Goal: Task Accomplishment & Management: Complete application form

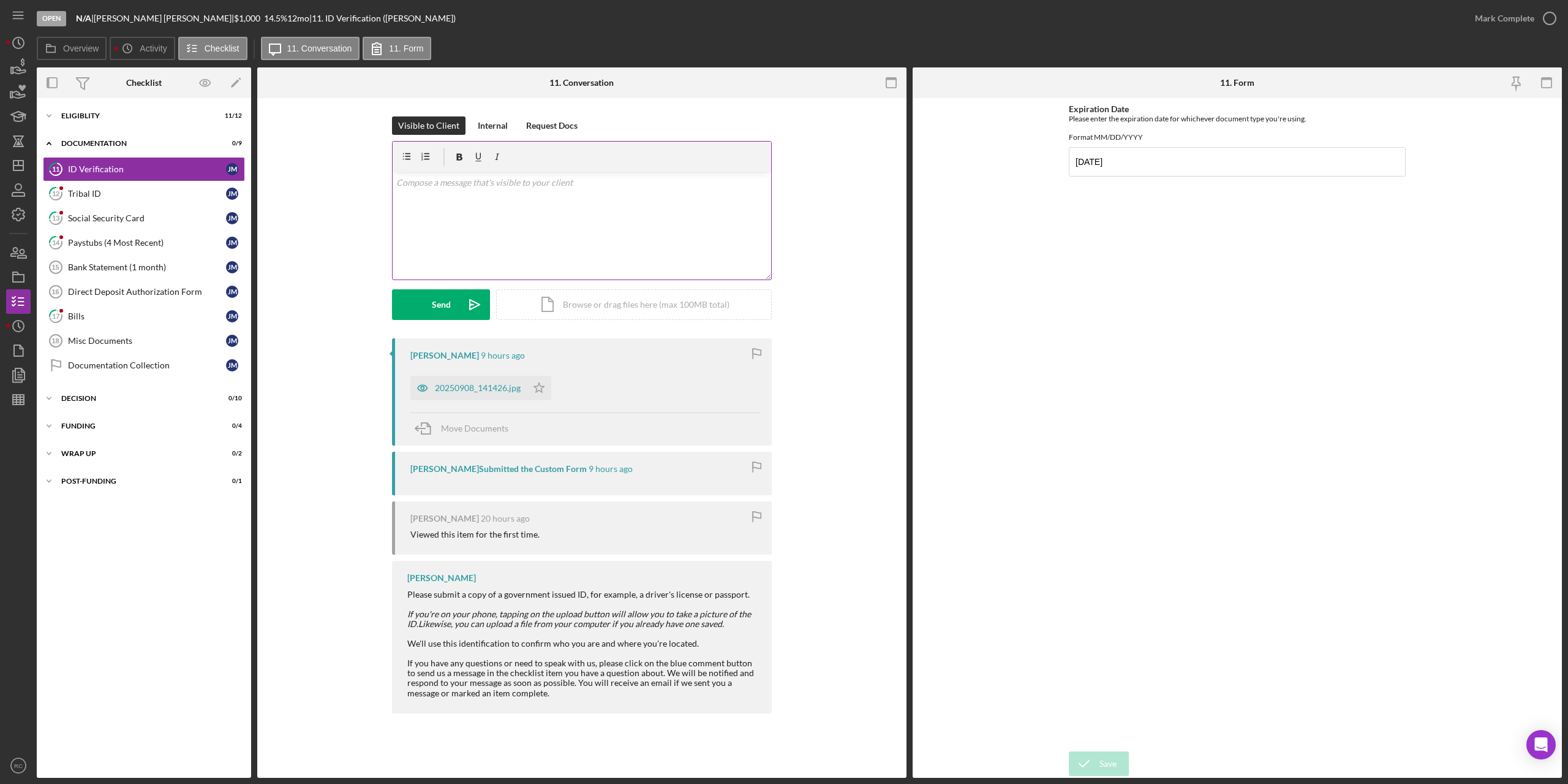
click at [454, 196] on div "v Color teal Color pink Remove color Add row above Add row below Add column bef…" at bounding box center [582, 226] width 378 height 108
click at [673, 225] on div "v Color teal Color pink Remove color Add row above Add row below Add column bef…" at bounding box center [582, 226] width 378 height 108
click at [442, 304] on div "Send" at bounding box center [441, 304] width 19 height 30
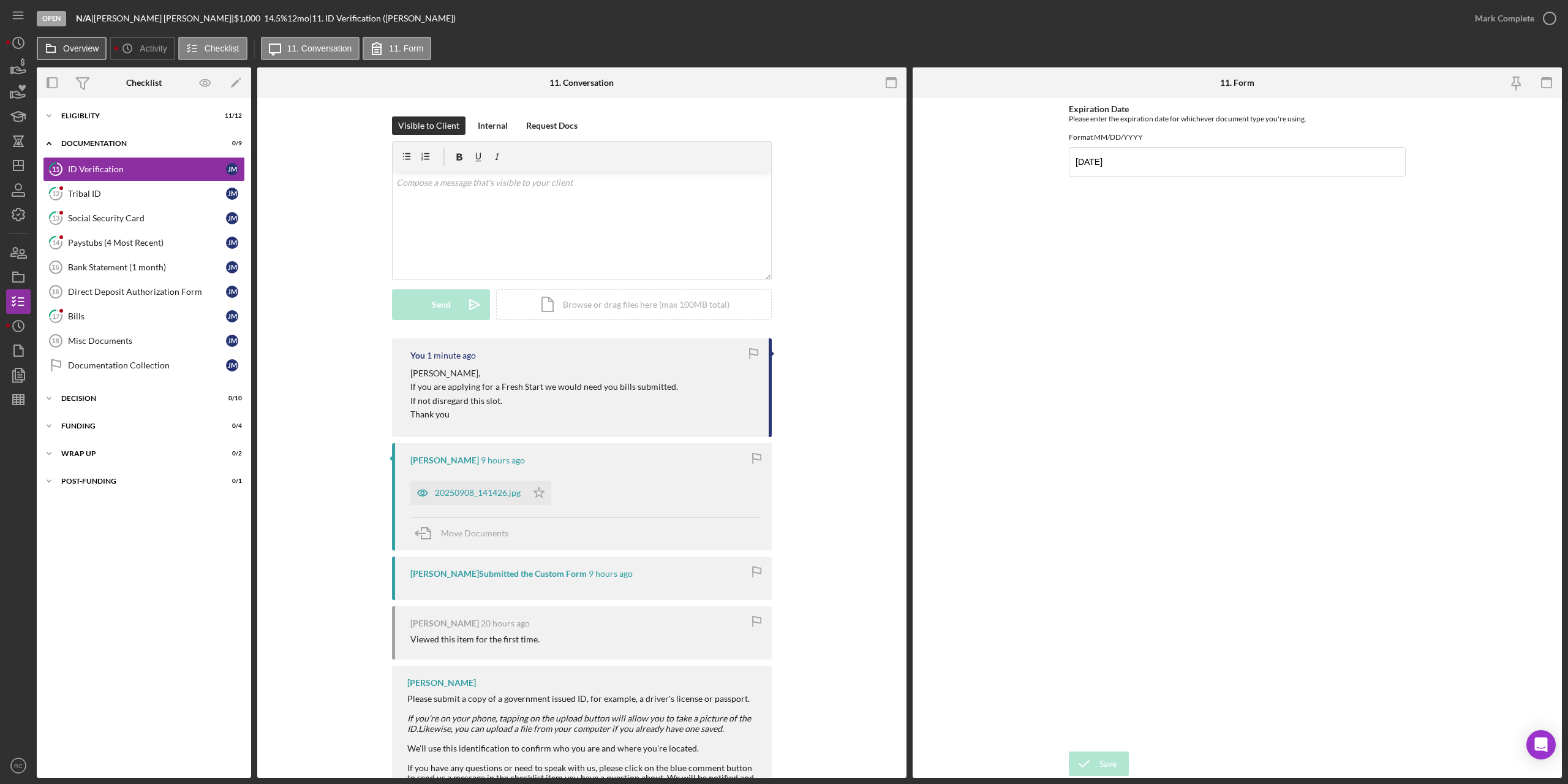
click at [73, 49] on label "Overview" at bounding box center [81, 48] width 35 height 10
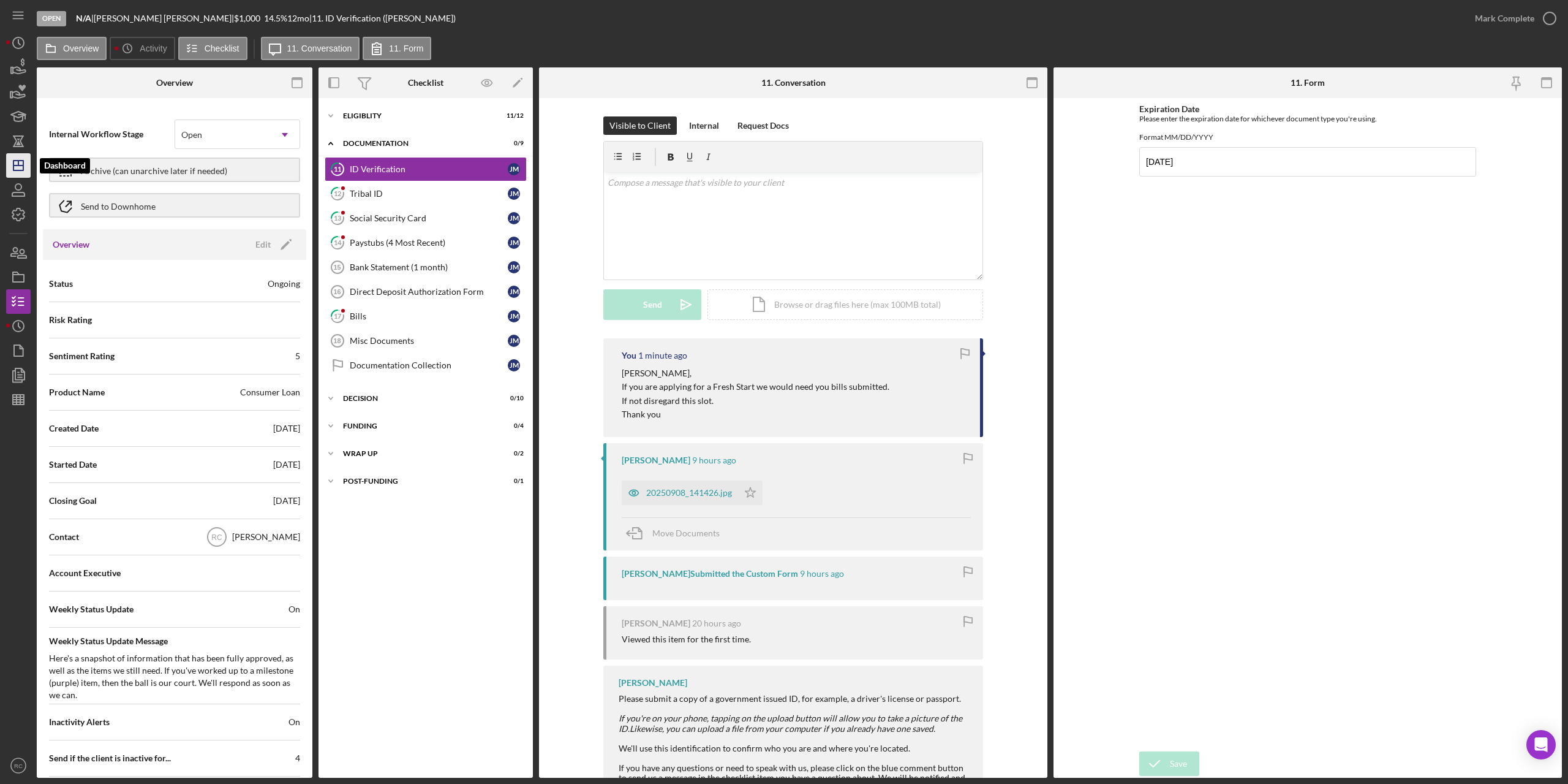
click at [19, 163] on line "button" at bounding box center [19, 162] width 0 height 5
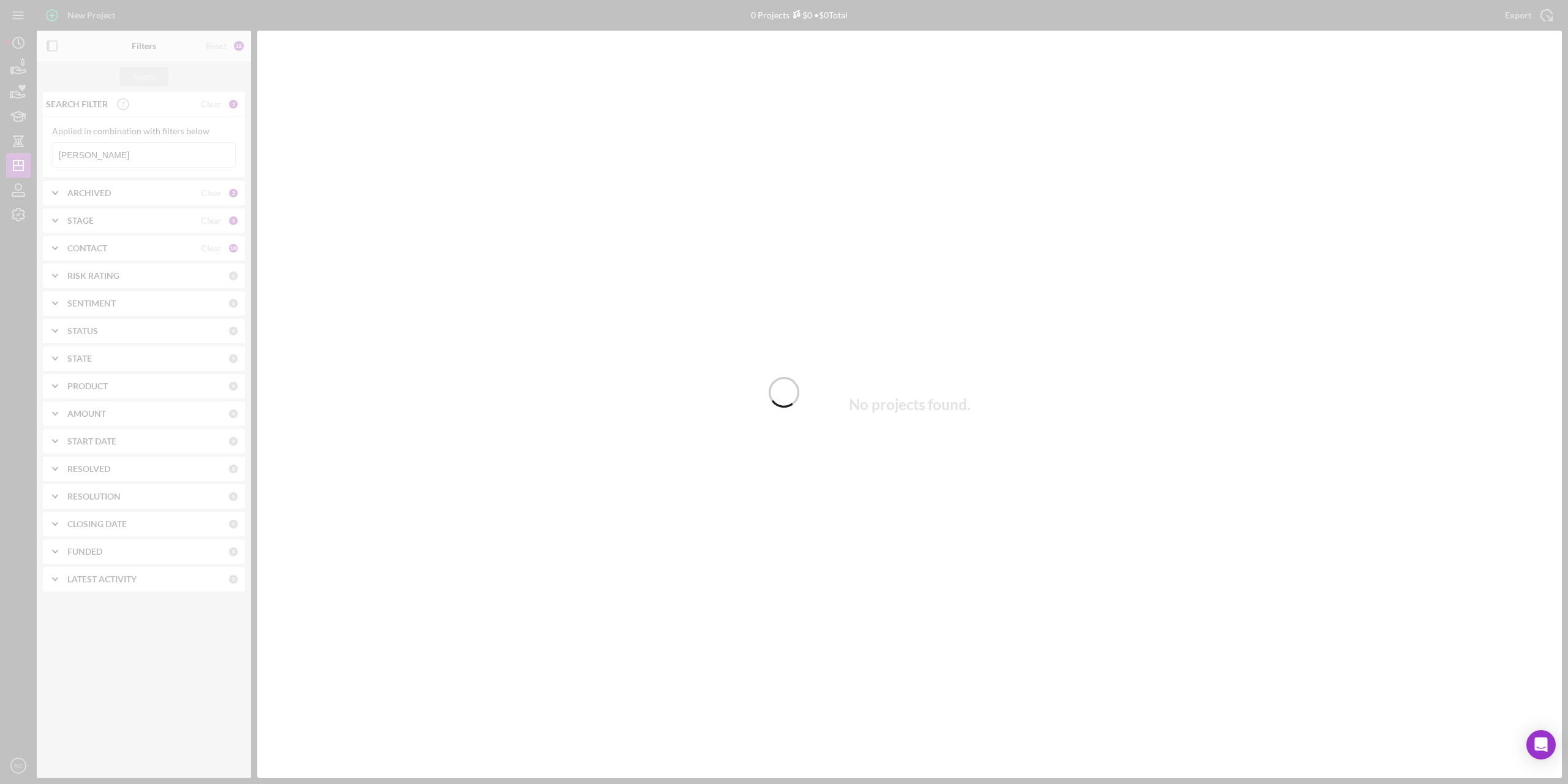
click at [101, 151] on div at bounding box center [784, 392] width 1568 height 784
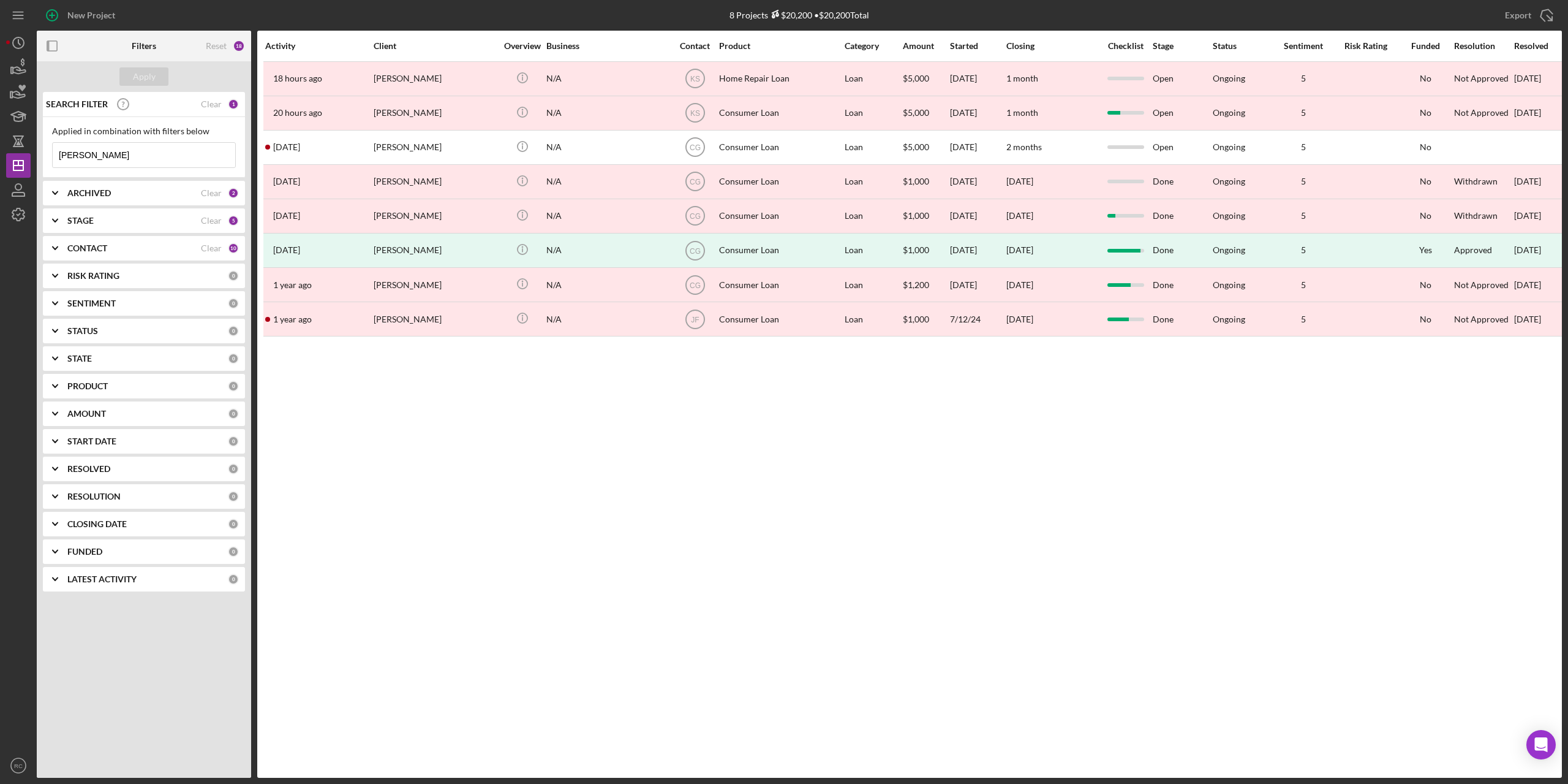
click at [101, 155] on input "[PERSON_NAME]" at bounding box center [144, 154] width 183 height 24
type input "s"
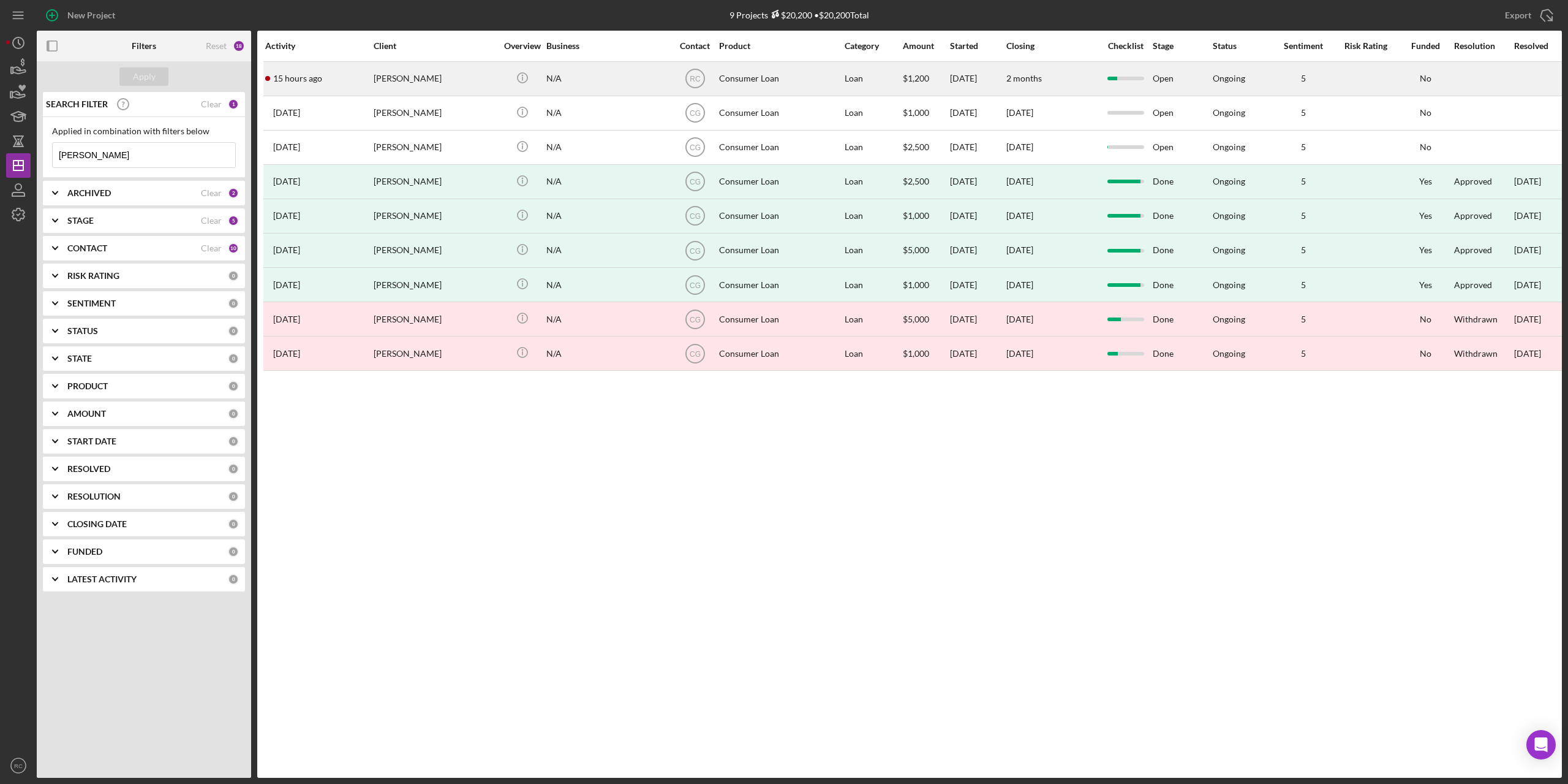
type input "[PERSON_NAME]"
click at [381, 80] on div "[PERSON_NAME]" at bounding box center [434, 78] width 122 height 32
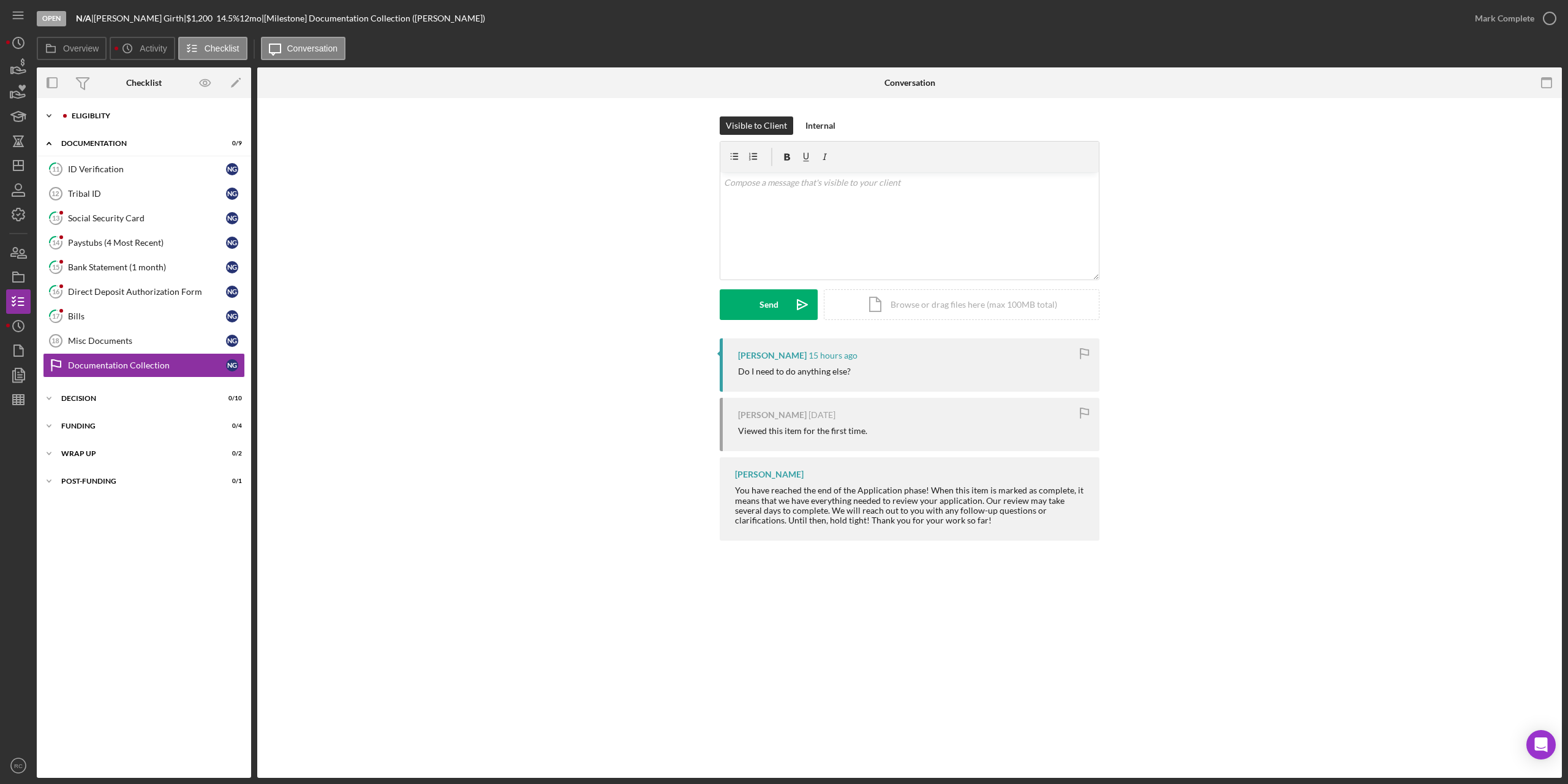
click at [93, 116] on div "Eligiblity" at bounding box center [153, 116] width 164 height 8
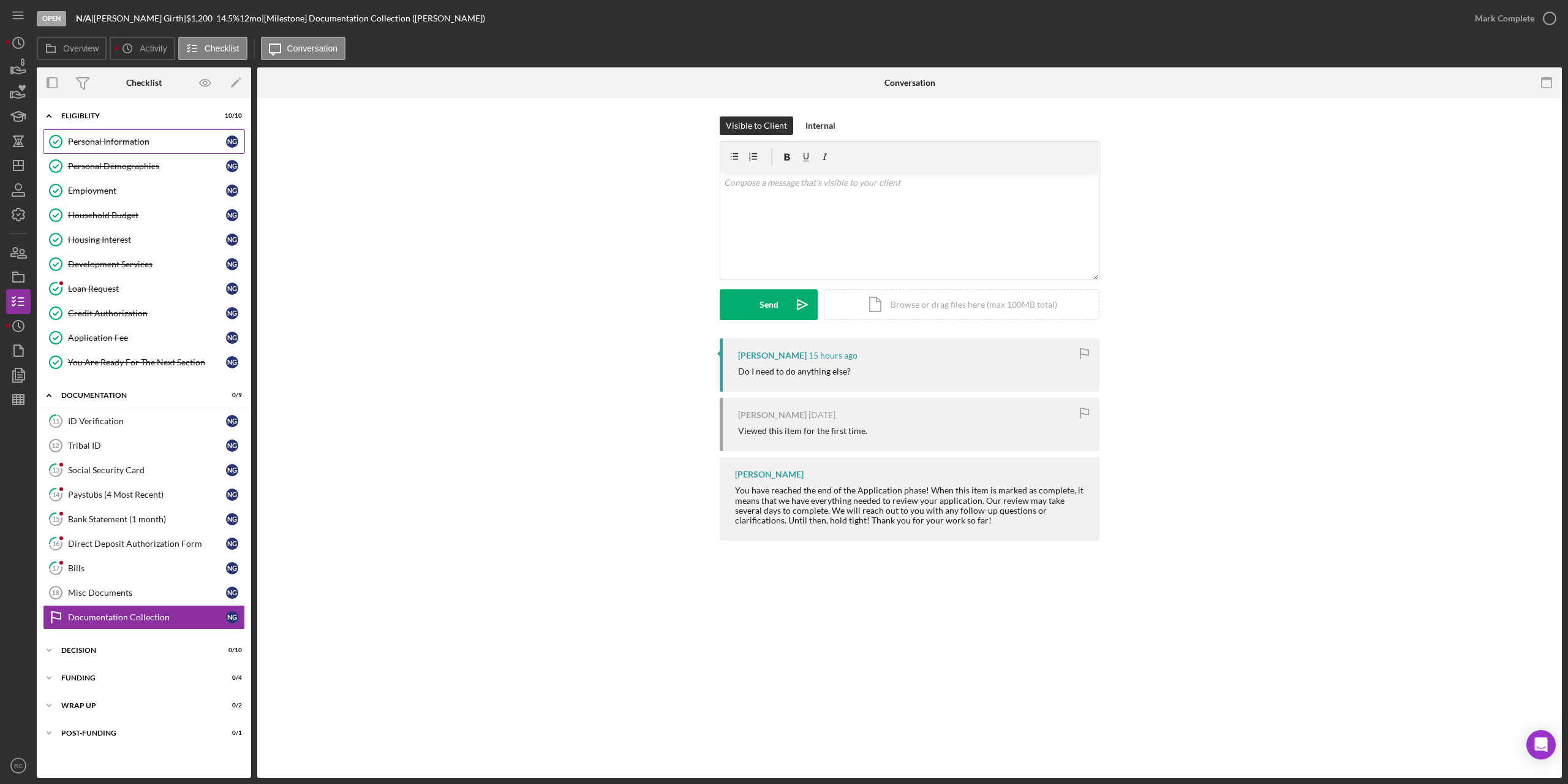
click at [107, 142] on div "Personal Information" at bounding box center [148, 142] width 158 height 10
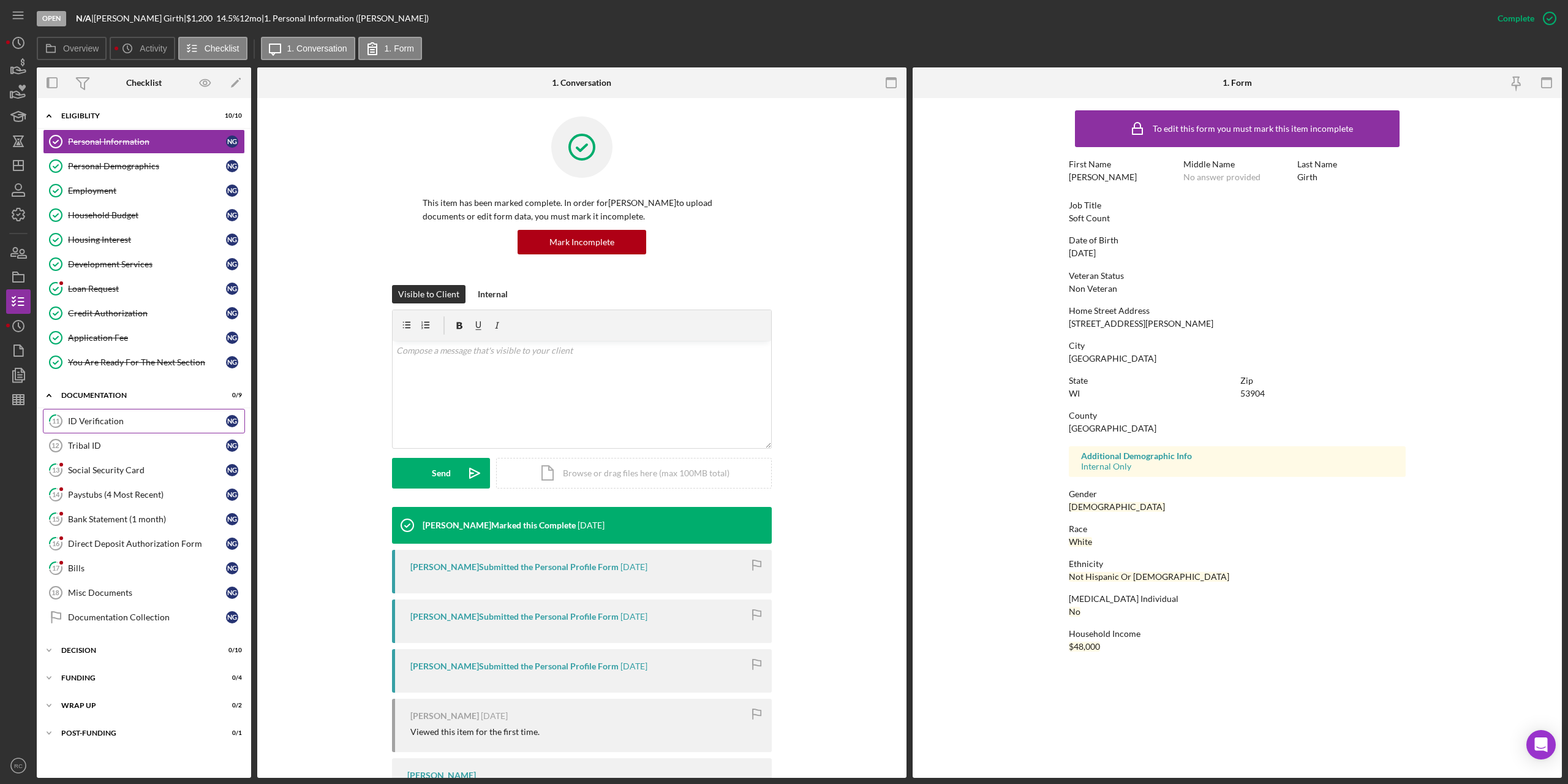
click at [108, 419] on div "ID Verification" at bounding box center [148, 421] width 158 height 10
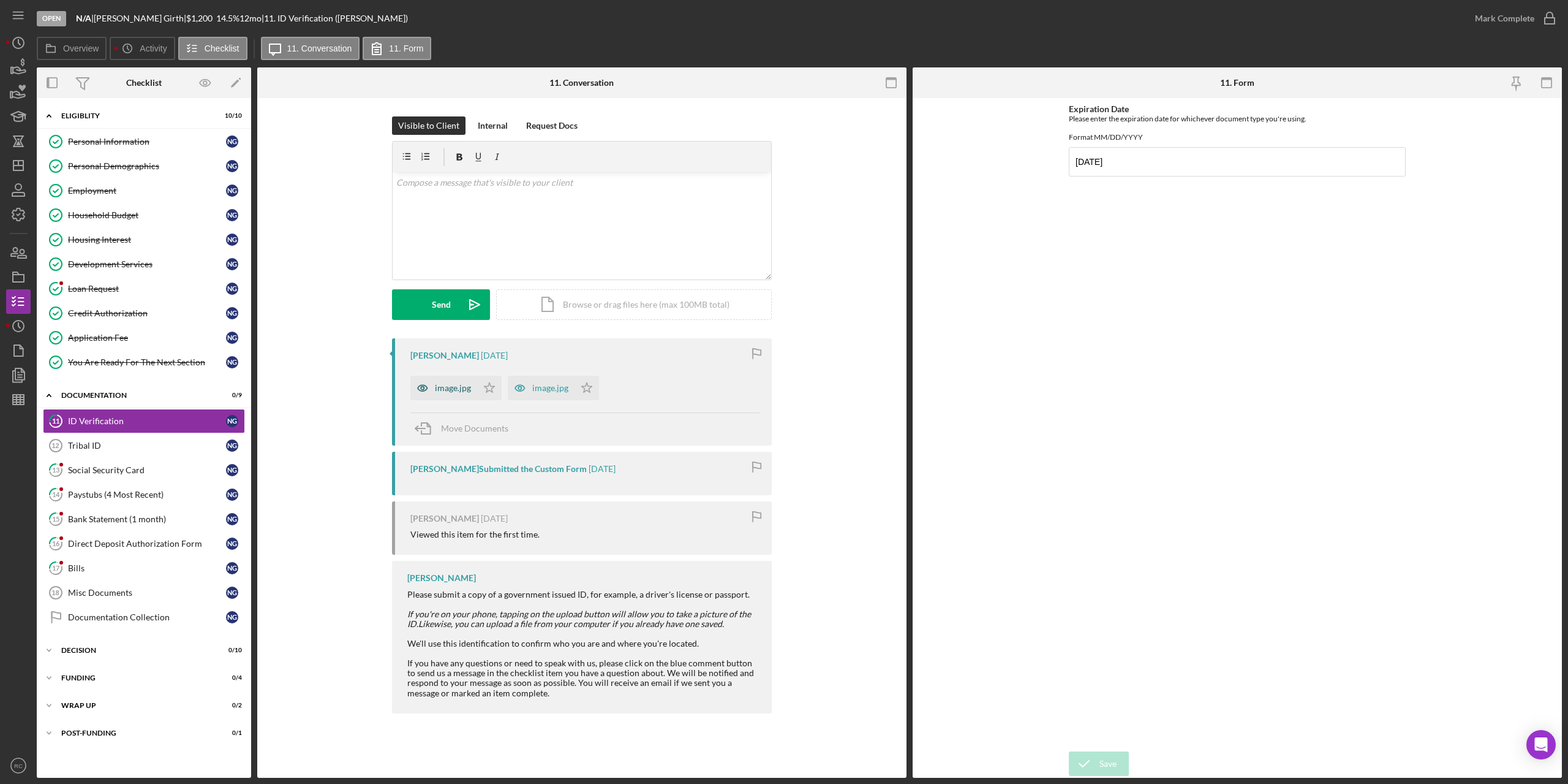
click at [456, 390] on div "image.jpg" at bounding box center [453, 388] width 36 height 10
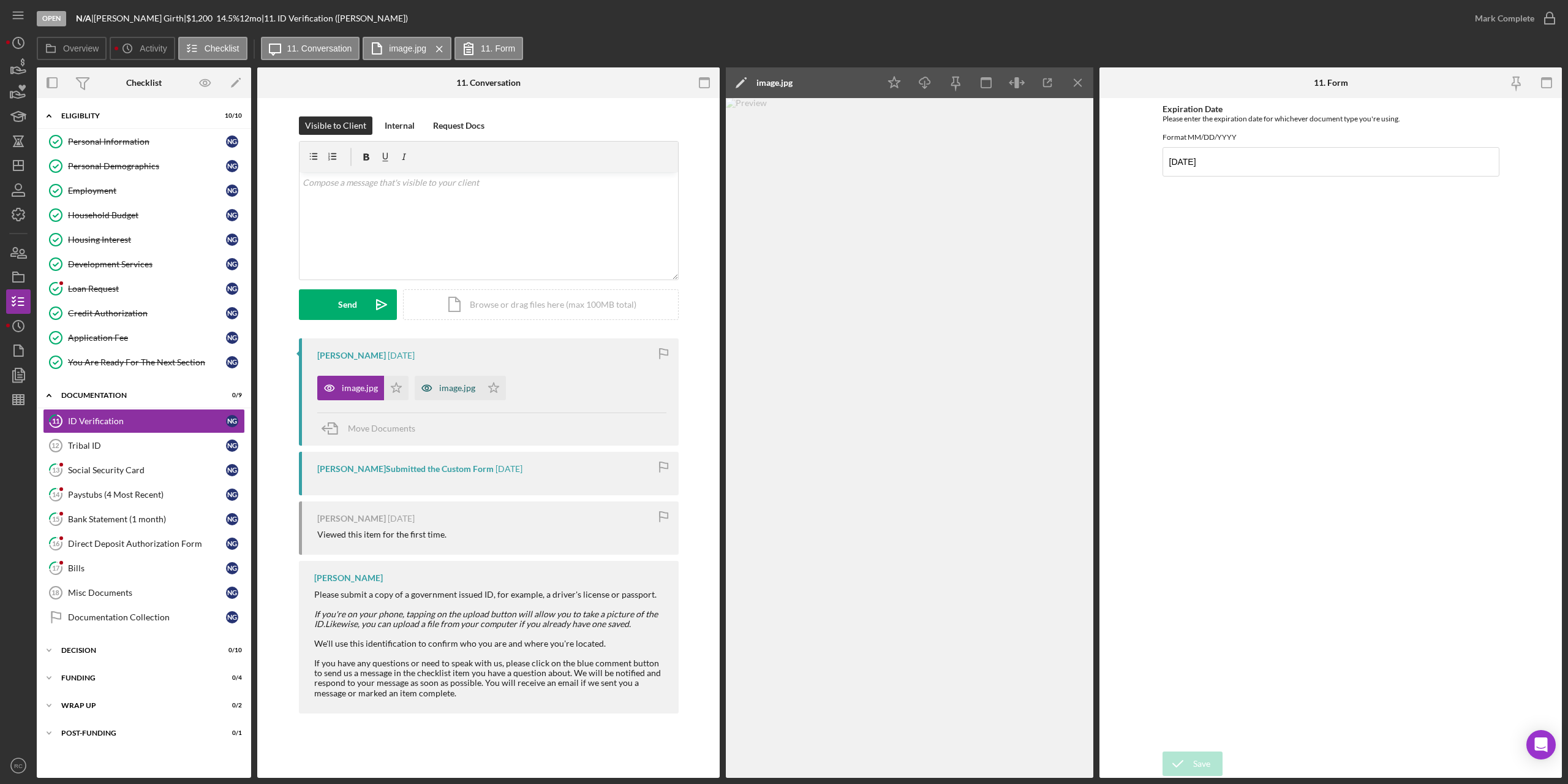
click at [457, 385] on div "image.jpg" at bounding box center [457, 388] width 36 height 10
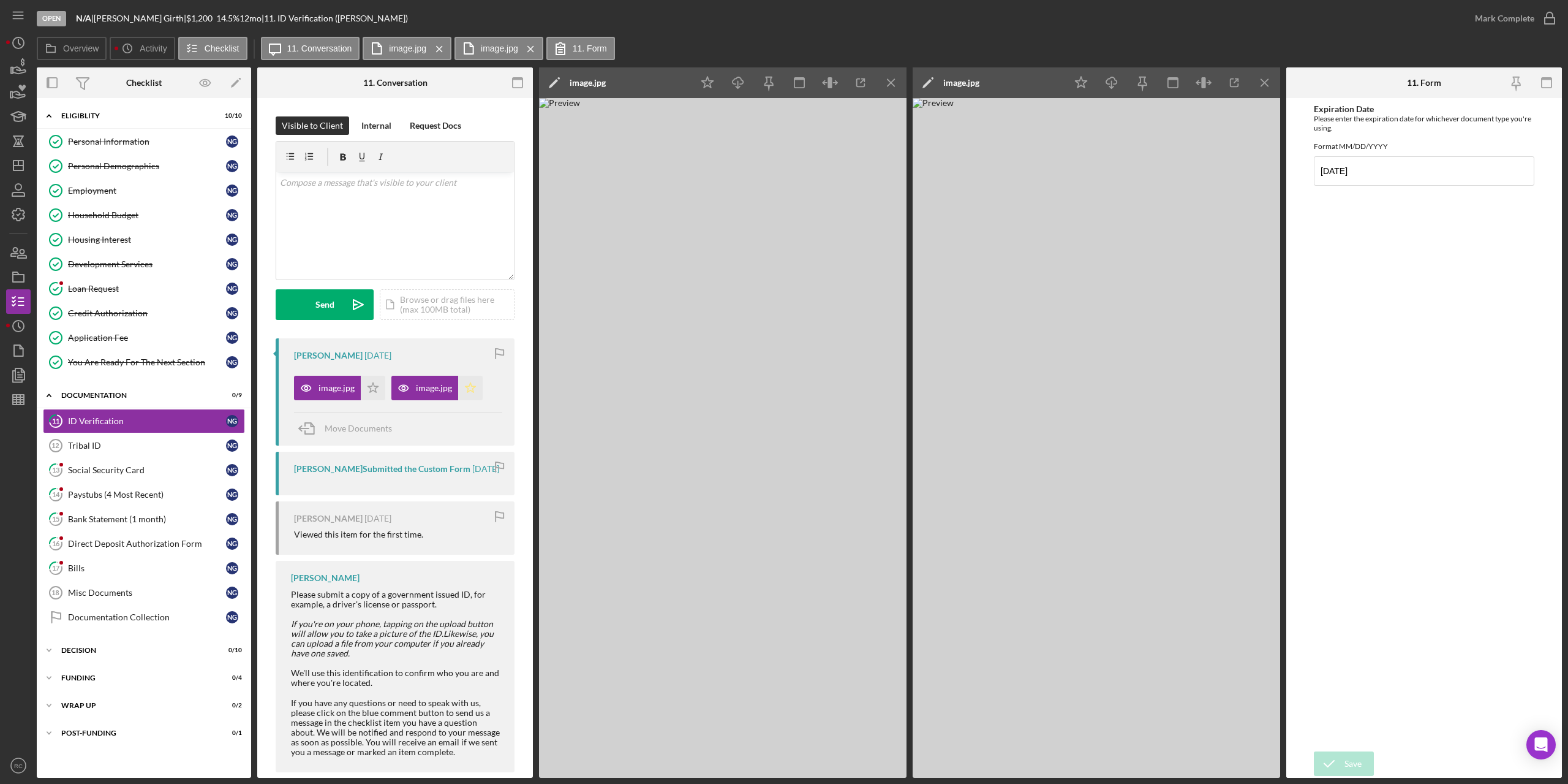
click at [469, 389] on icon "Icon/Star" at bounding box center [470, 387] width 24 height 24
click at [369, 385] on icon "Icon/Star" at bounding box center [372, 387] width 24 height 24
click at [1549, 27] on icon "button" at bounding box center [1549, 18] width 30 height 30
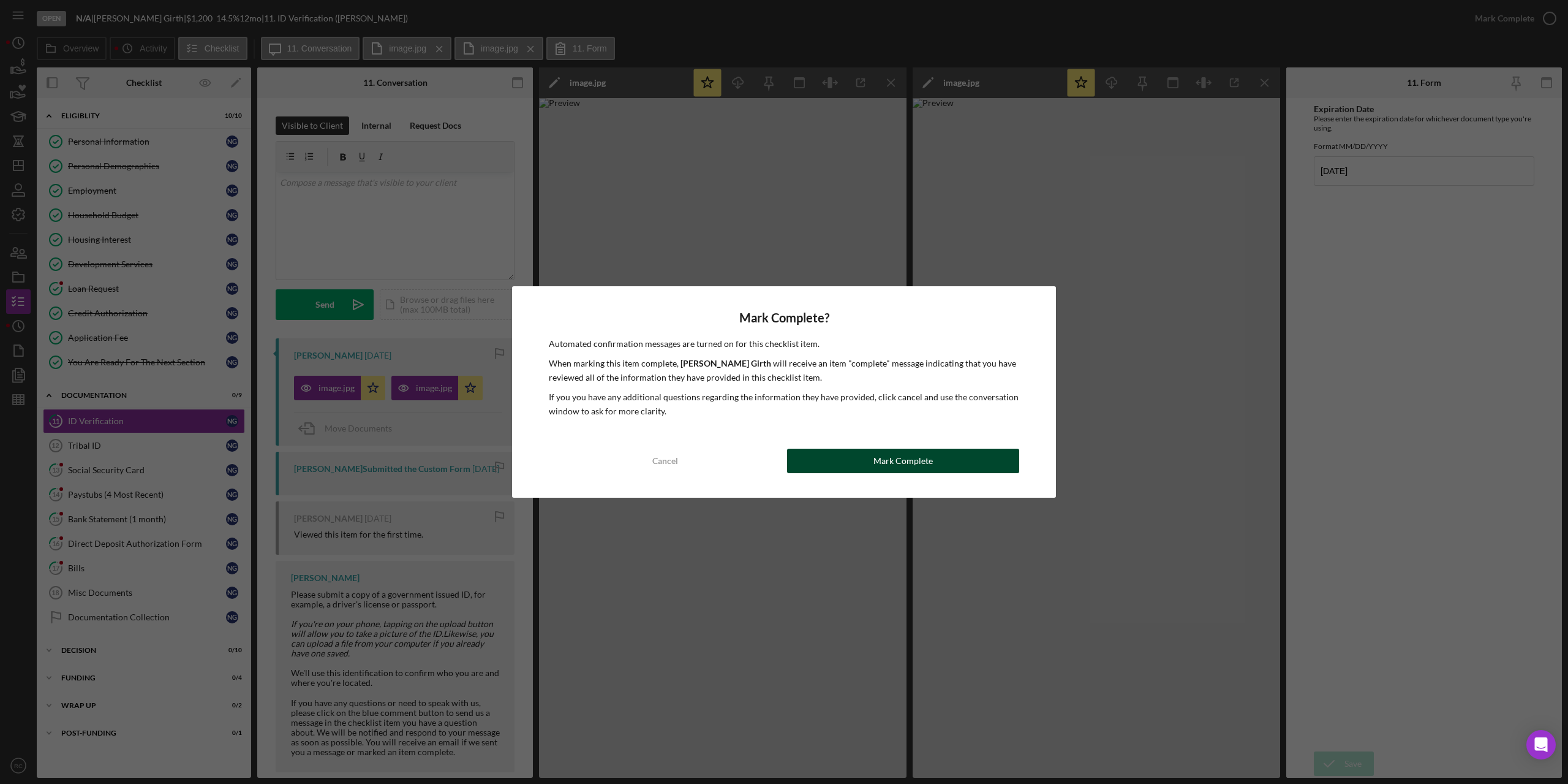
click at [816, 463] on button "Mark Complete" at bounding box center [903, 460] width 233 height 24
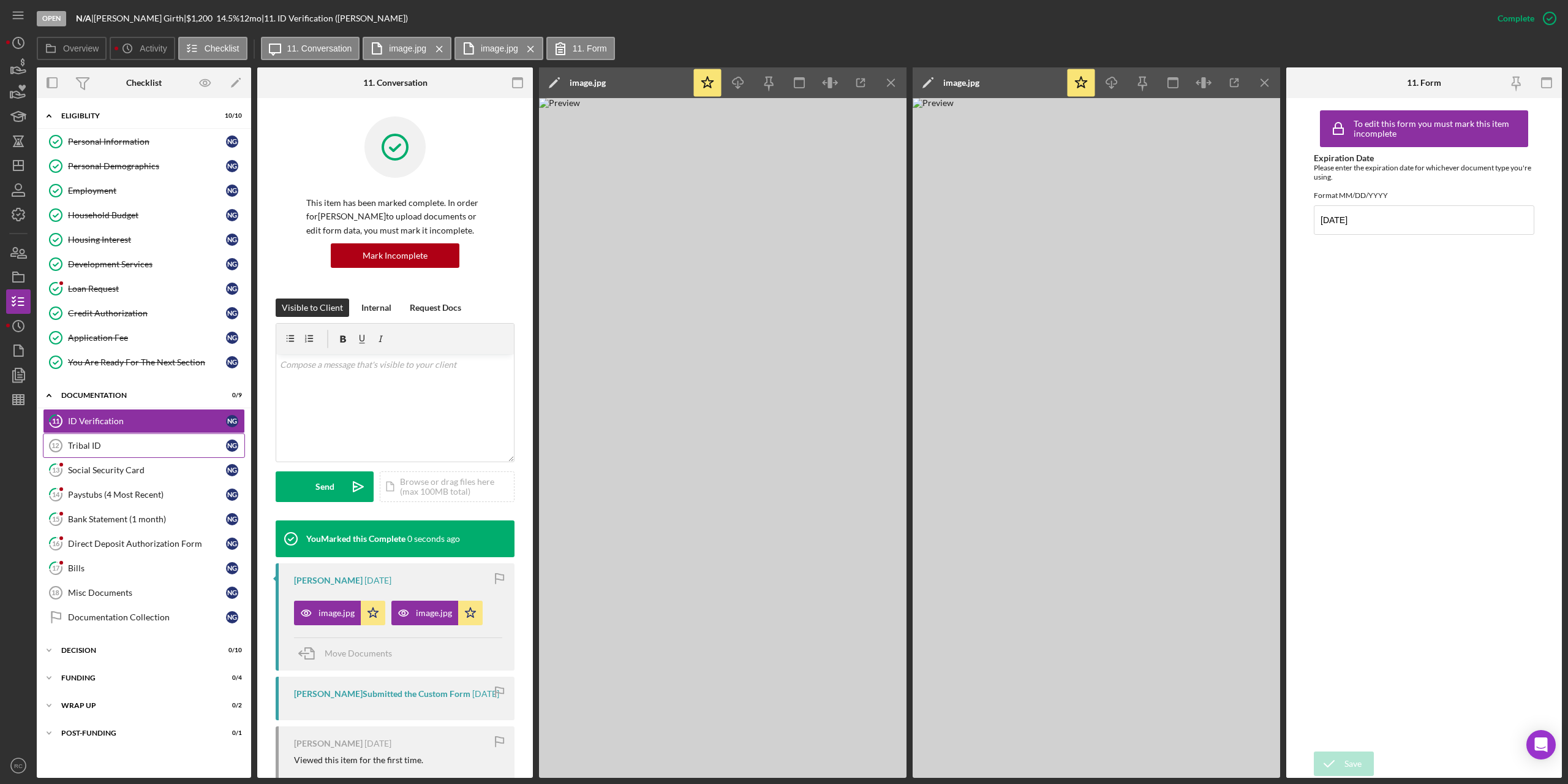
click at [86, 446] on div "Tribal ID" at bounding box center [148, 446] width 158 height 10
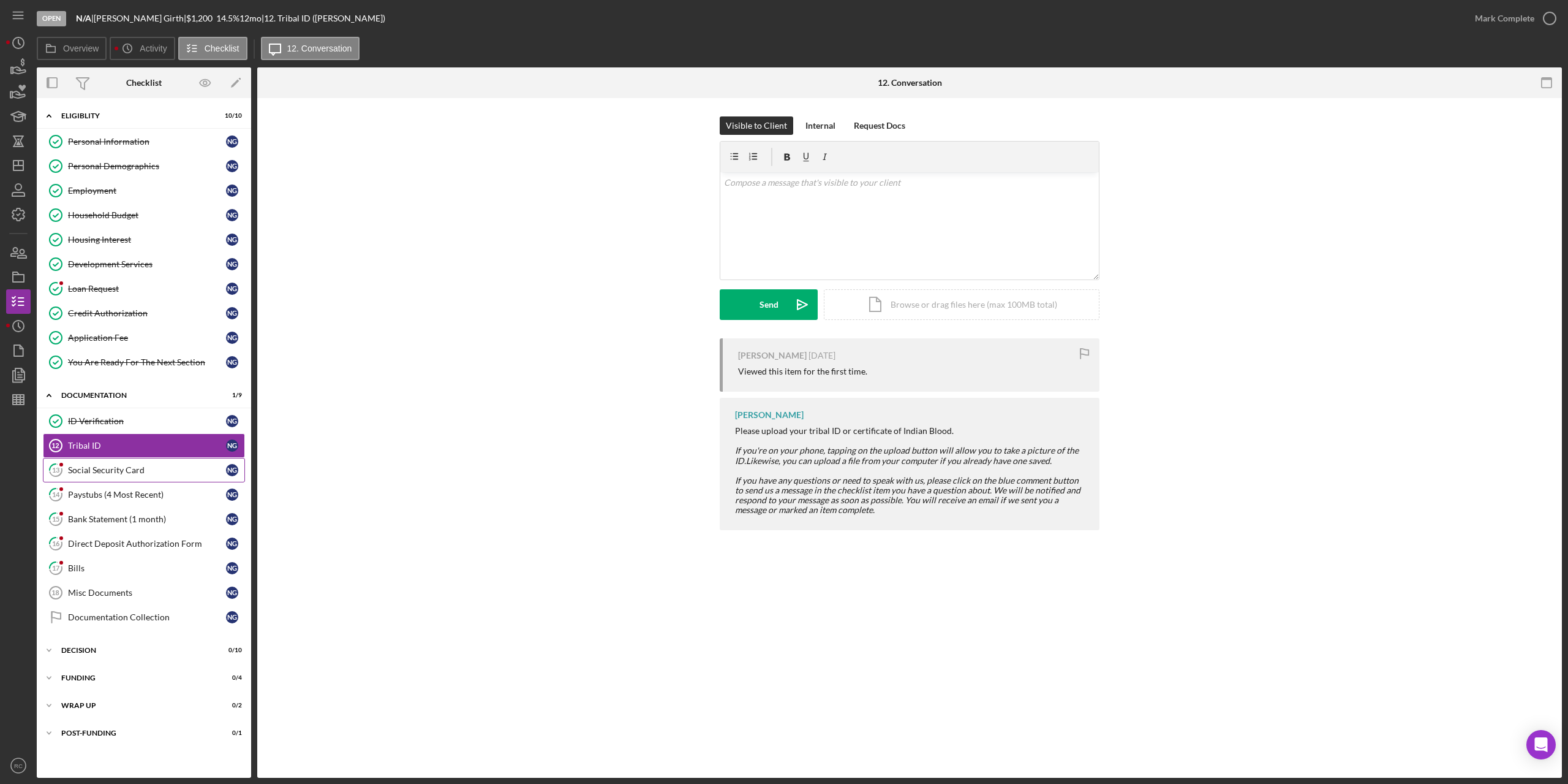
click at [93, 467] on div "Social Security Card" at bounding box center [148, 470] width 158 height 10
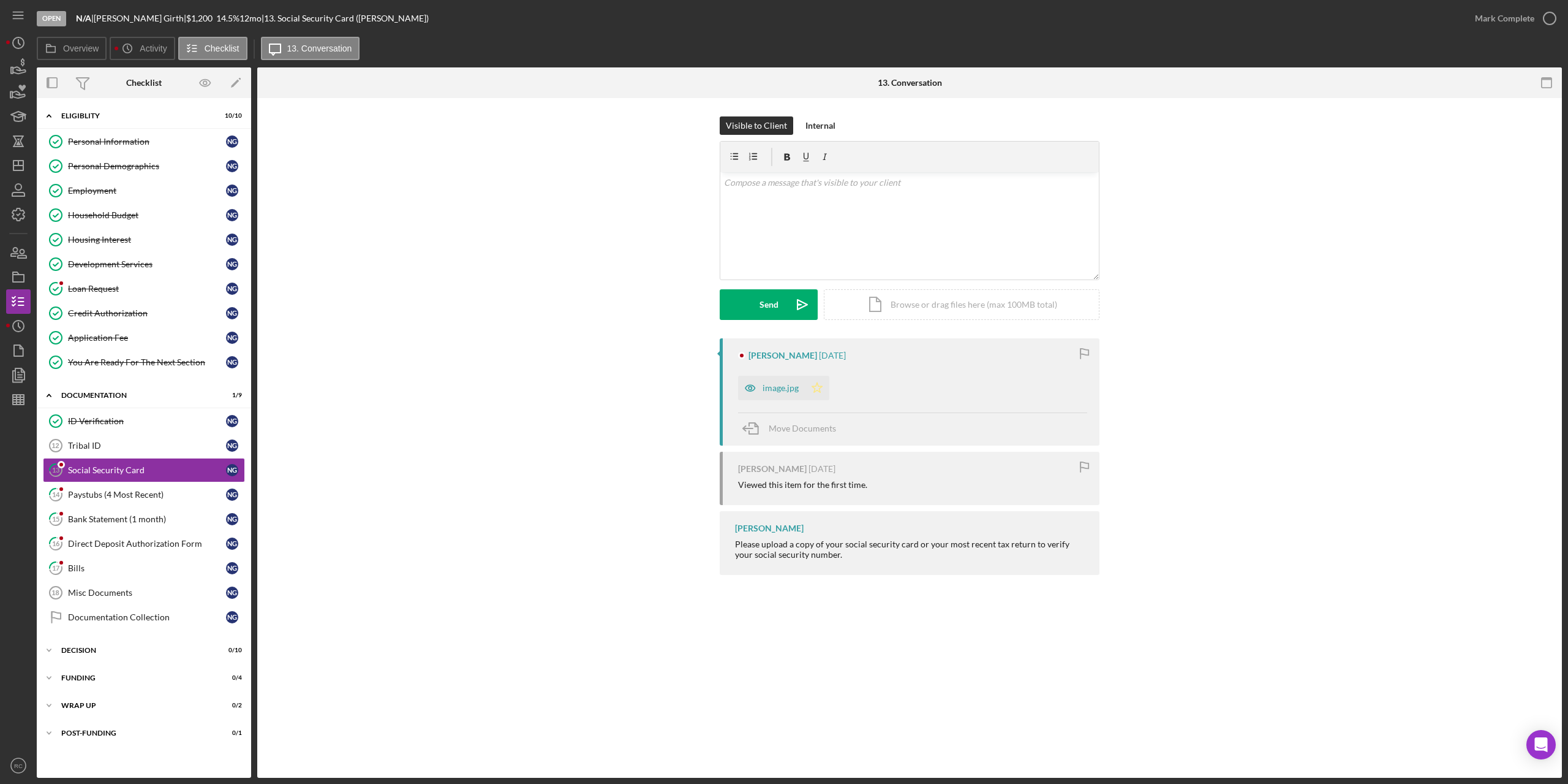
click at [819, 386] on polygon "button" at bounding box center [817, 387] width 11 height 10
click at [1548, 16] on icon "button" at bounding box center [1549, 18] width 30 height 30
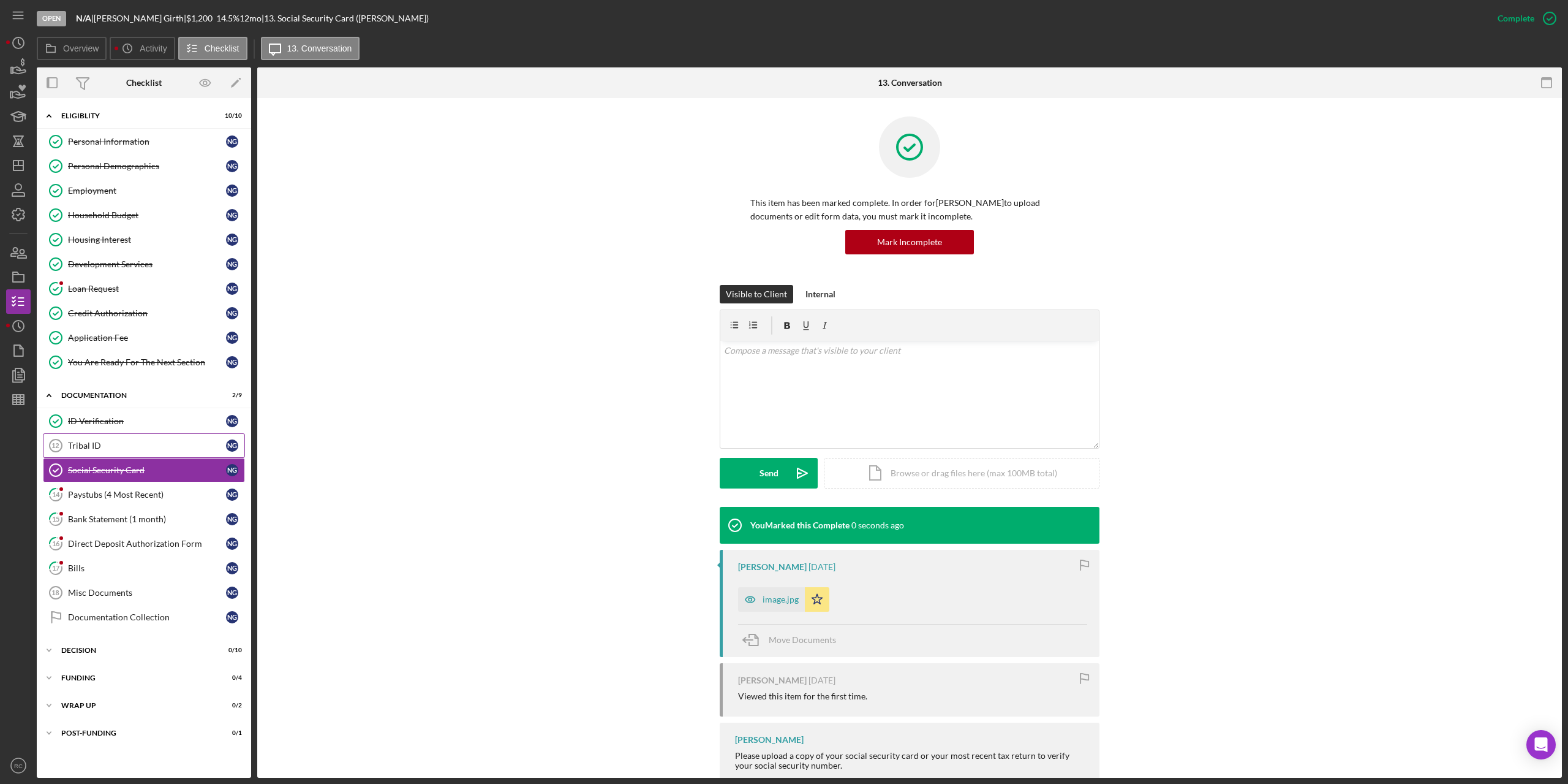
click at [99, 446] on div "Tribal ID" at bounding box center [148, 446] width 158 height 10
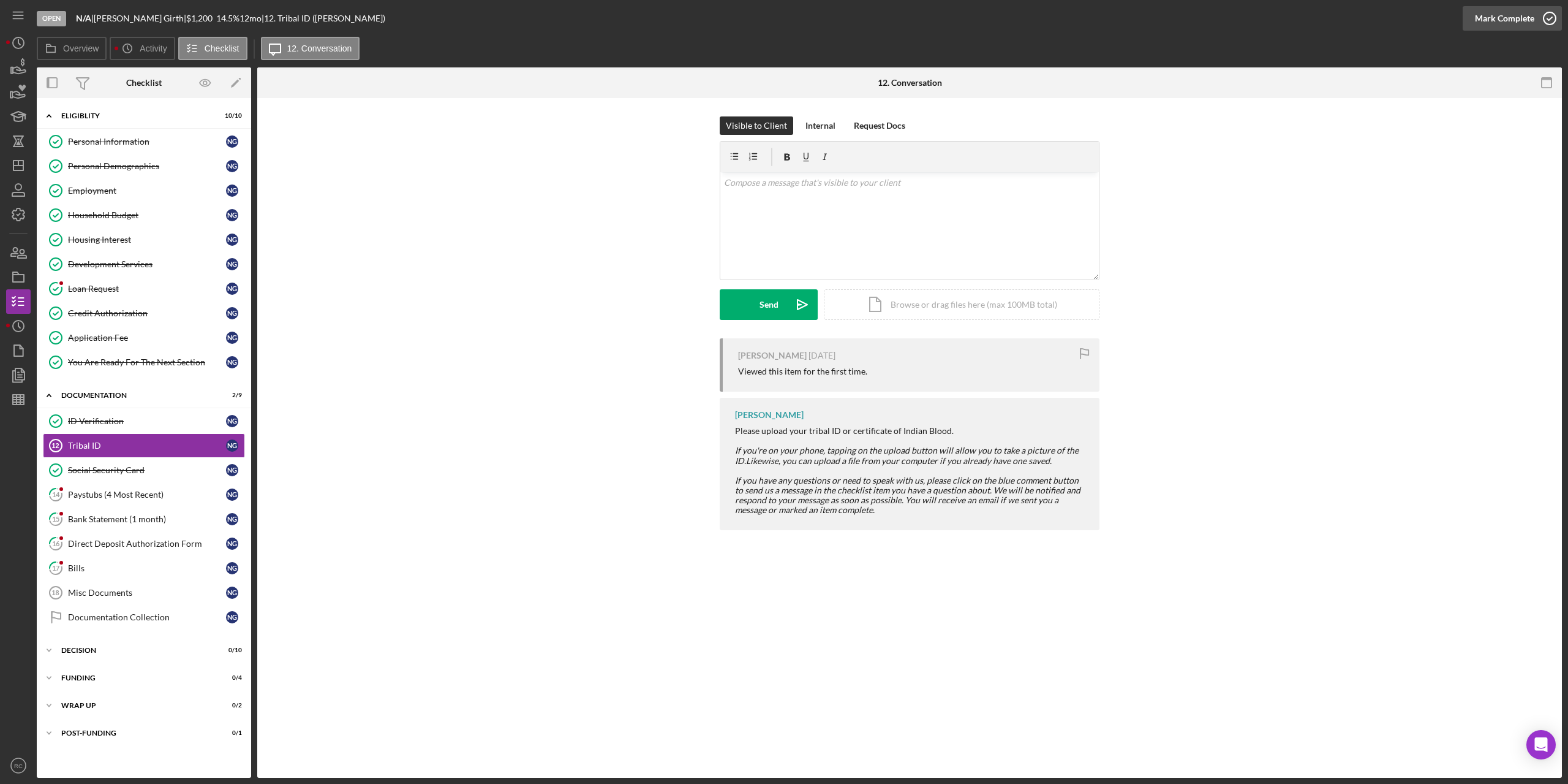
click at [1551, 11] on icon "button" at bounding box center [1549, 18] width 30 height 30
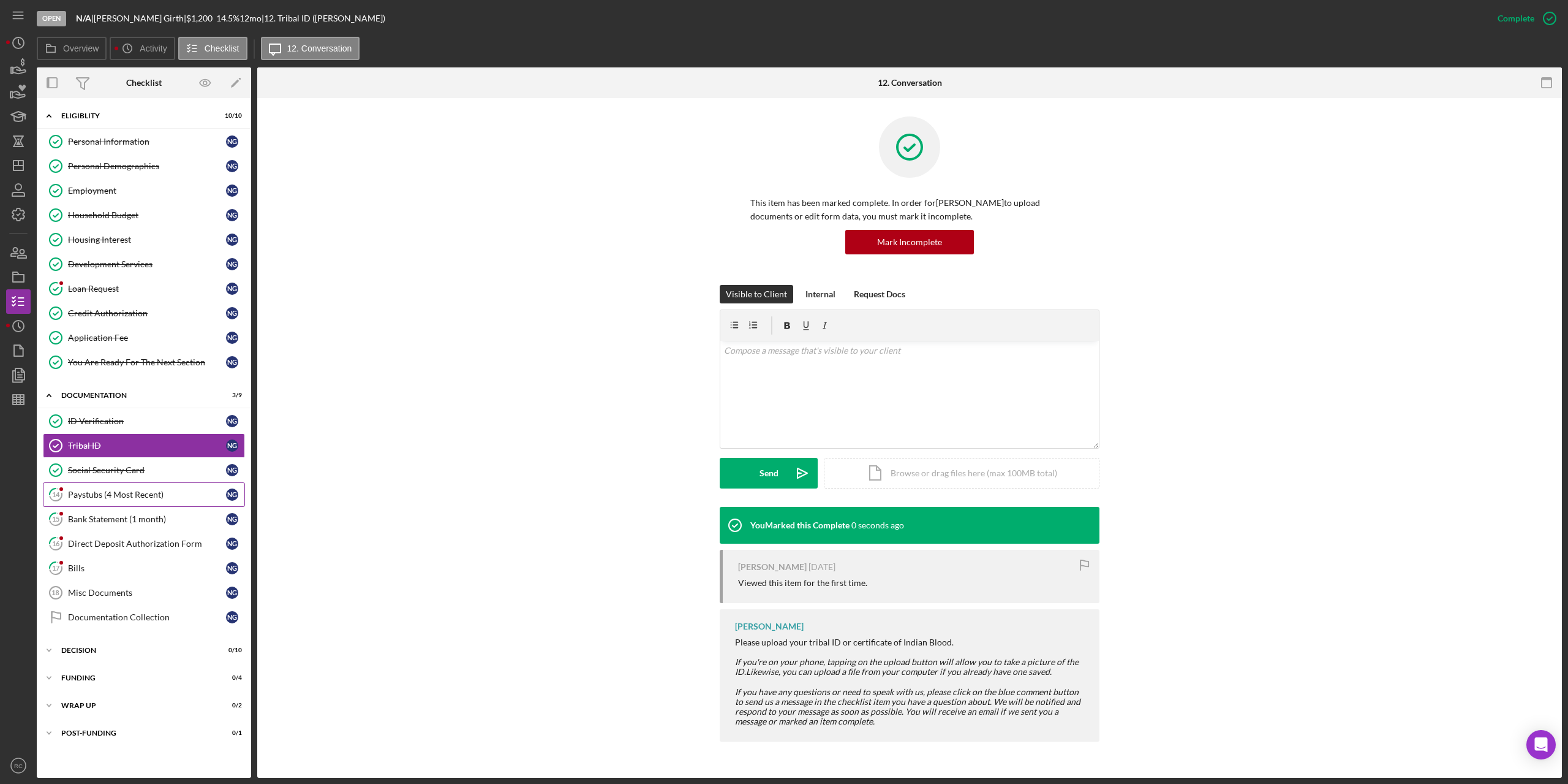
click at [146, 494] on div "Paystubs (4 Most Recent)" at bounding box center [148, 495] width 158 height 10
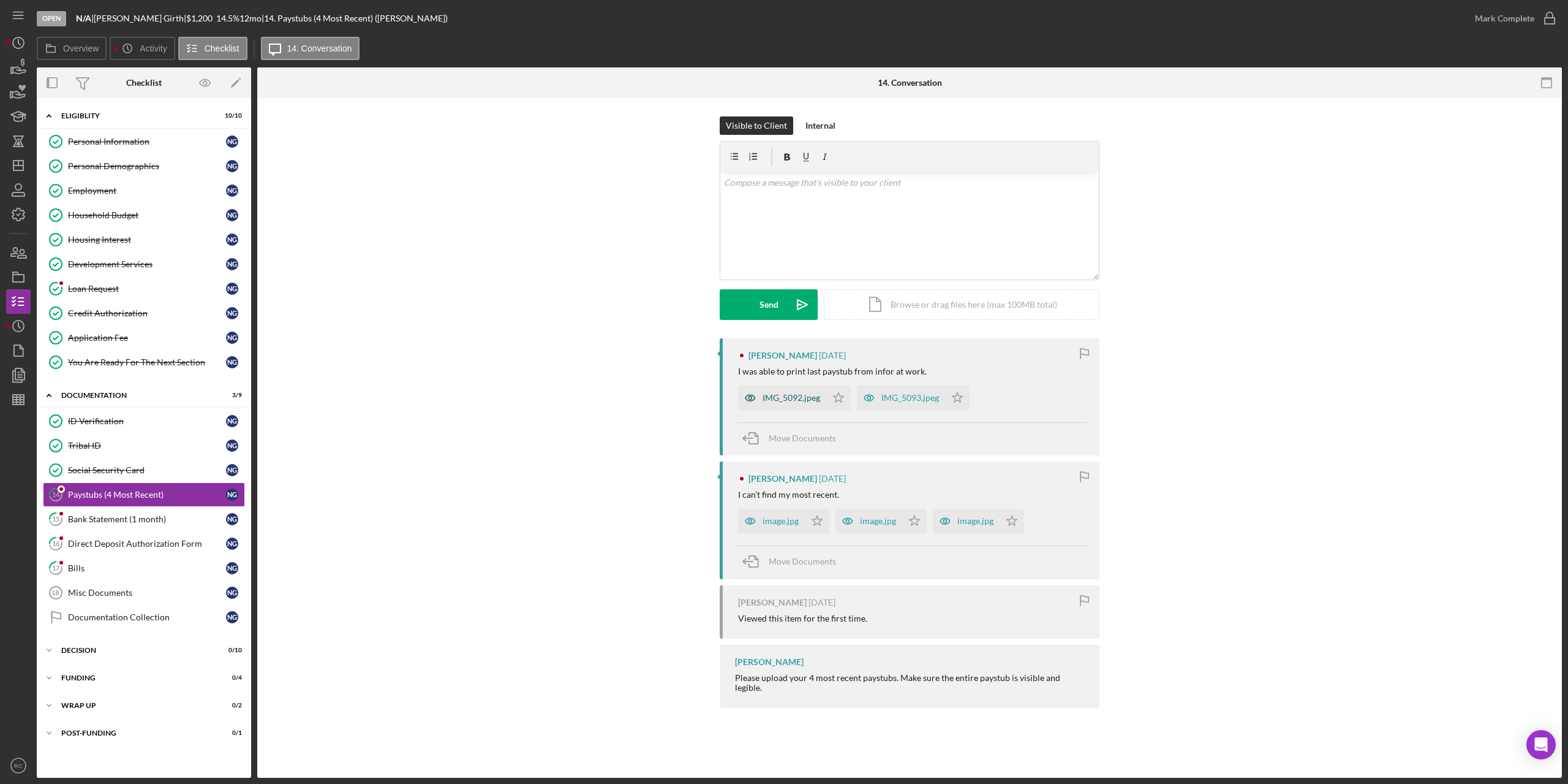
click at [797, 395] on div "IMG_5092.jpeg" at bounding box center [791, 398] width 58 height 10
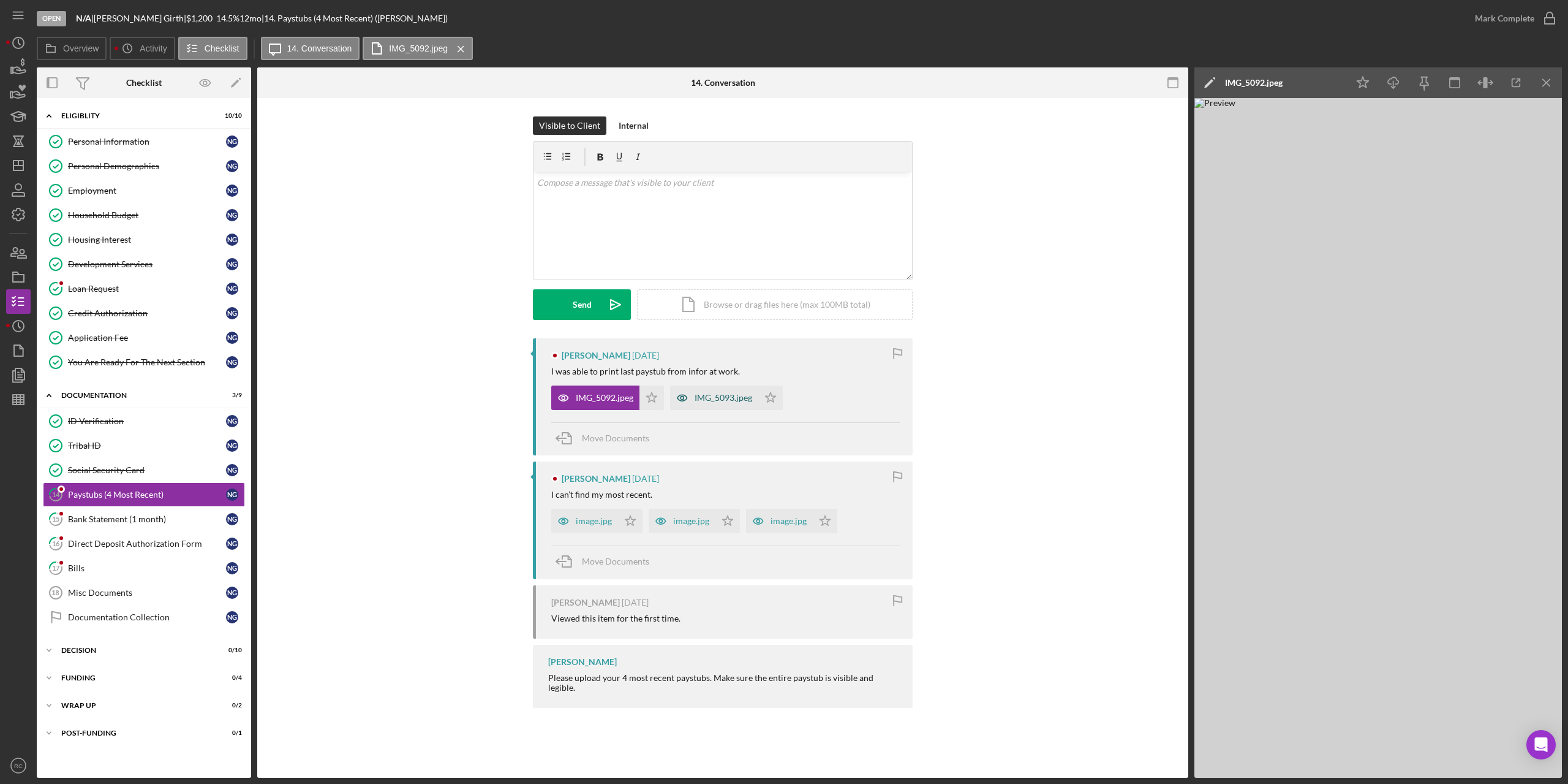
click at [727, 399] on div "IMG_5093.jpeg" at bounding box center [723, 398] width 58 height 10
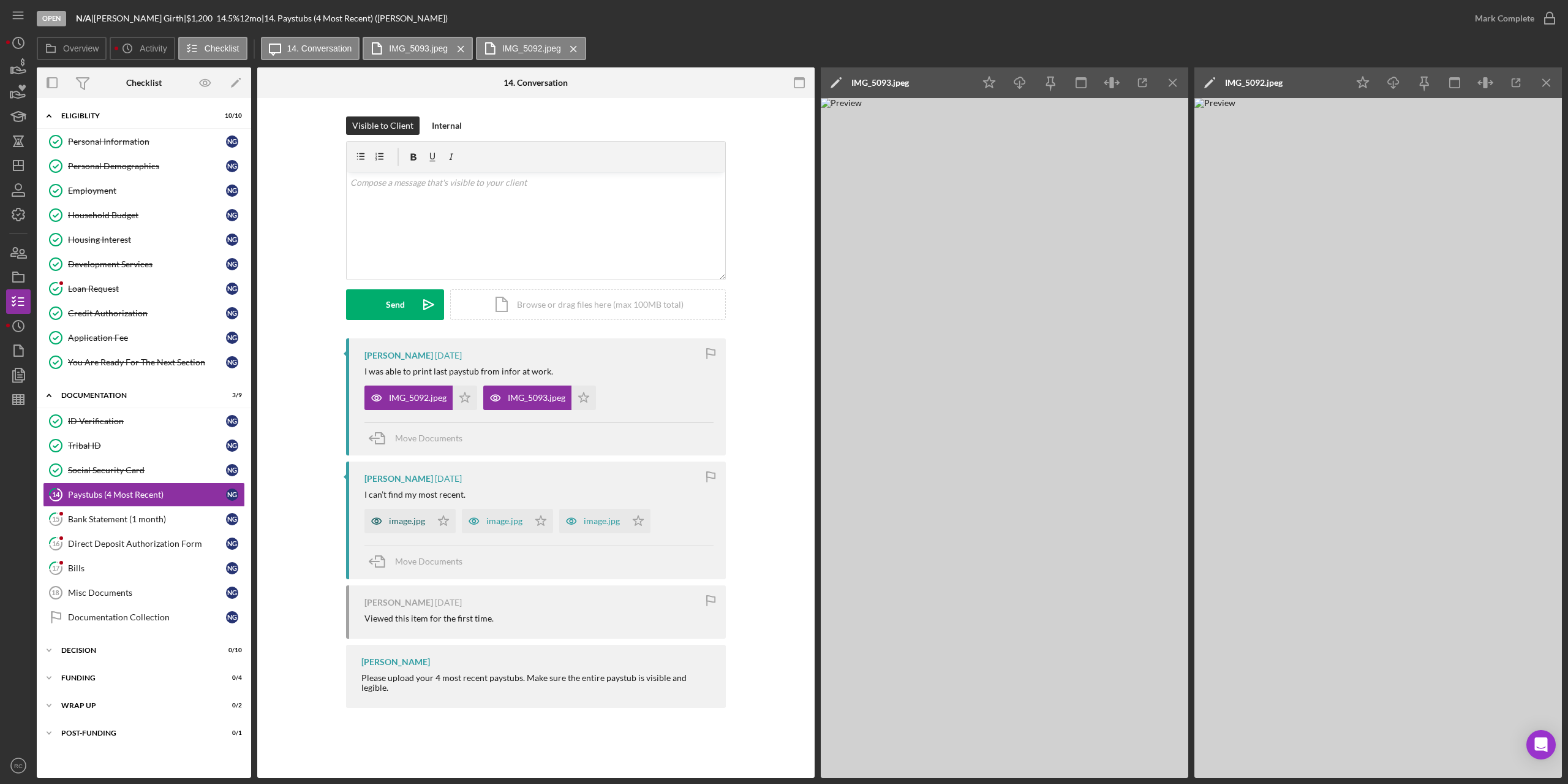
click at [407, 509] on div "image.jpg" at bounding box center [398, 520] width 66 height 24
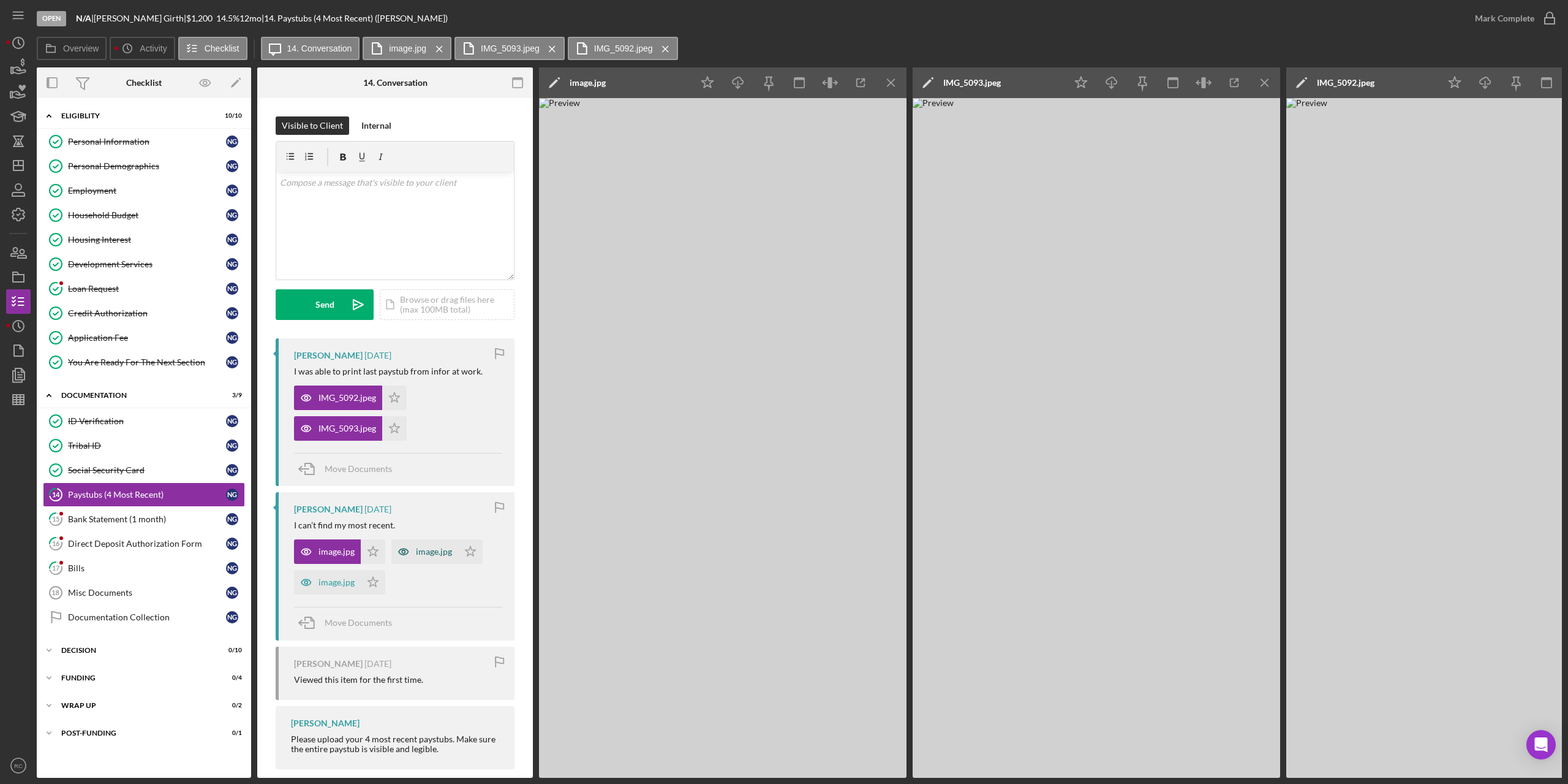
click at [432, 542] on div "image.jpg" at bounding box center [424, 551] width 66 height 24
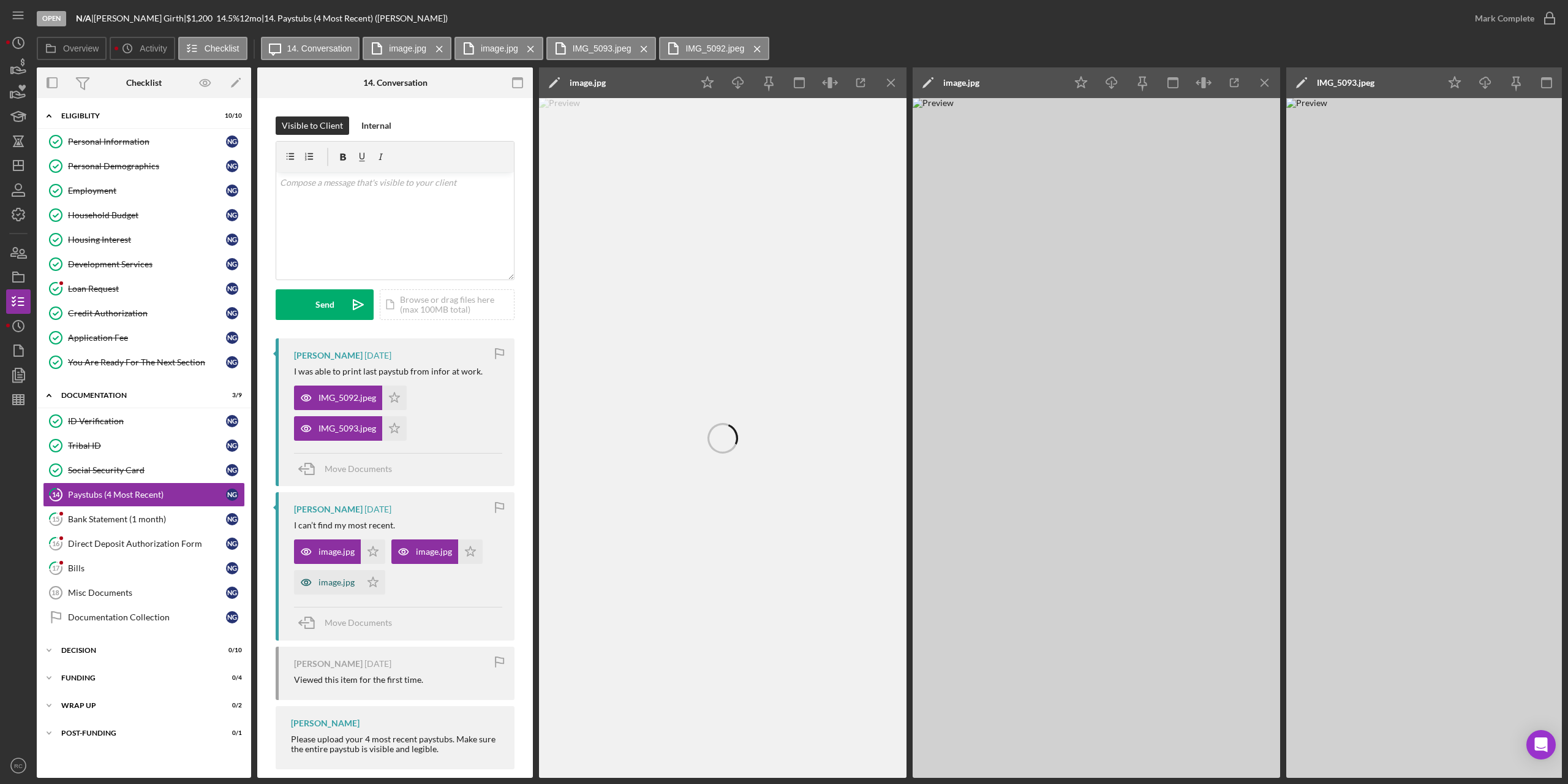
click at [345, 581] on div "image.jpg" at bounding box center [336, 582] width 36 height 10
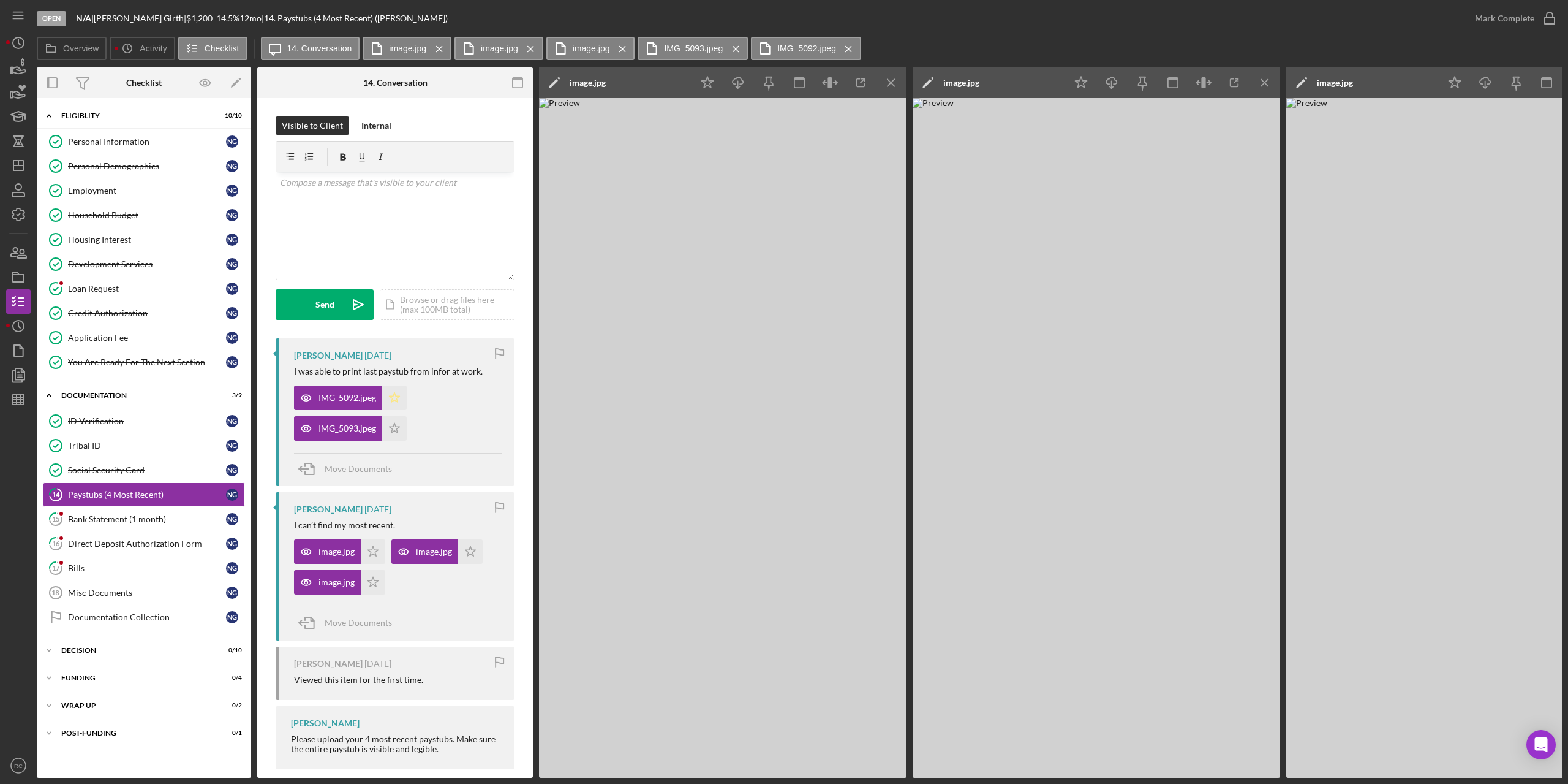
click at [396, 394] on icon "Icon/Star" at bounding box center [394, 397] width 24 height 24
click at [394, 429] on icon "Icon/Star" at bounding box center [394, 428] width 24 height 24
drag, startPoint x: 370, startPoint y: 550, endPoint x: 376, endPoint y: 577, distance: 27.7
click at [370, 550] on polygon "button" at bounding box center [373, 551] width 11 height 10
click at [373, 583] on icon "Icon/Star" at bounding box center [372, 582] width 24 height 24
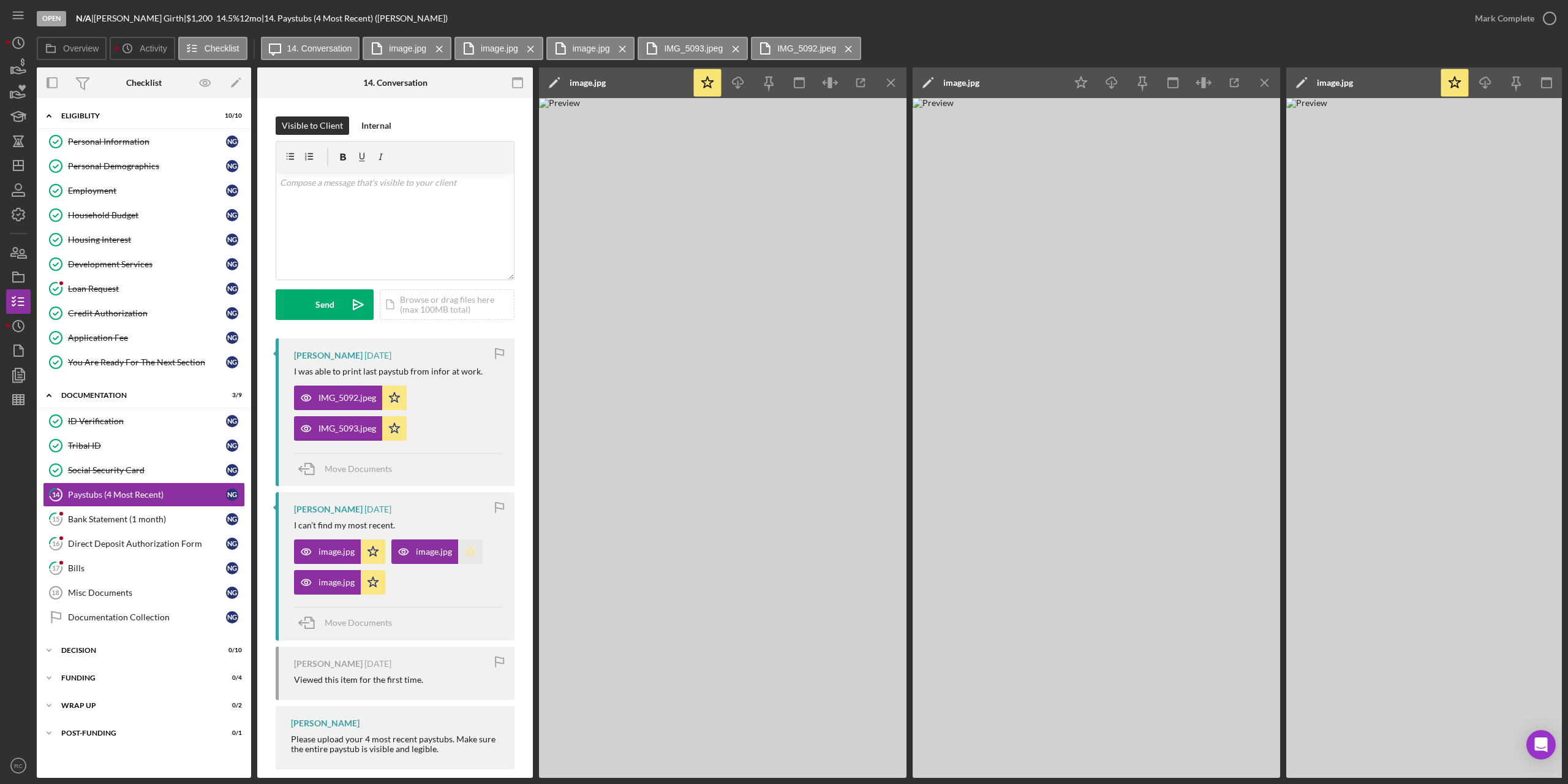
click at [470, 547] on polygon "button" at bounding box center [470, 551] width 11 height 10
click at [1551, 14] on icon "button" at bounding box center [1549, 18] width 30 height 30
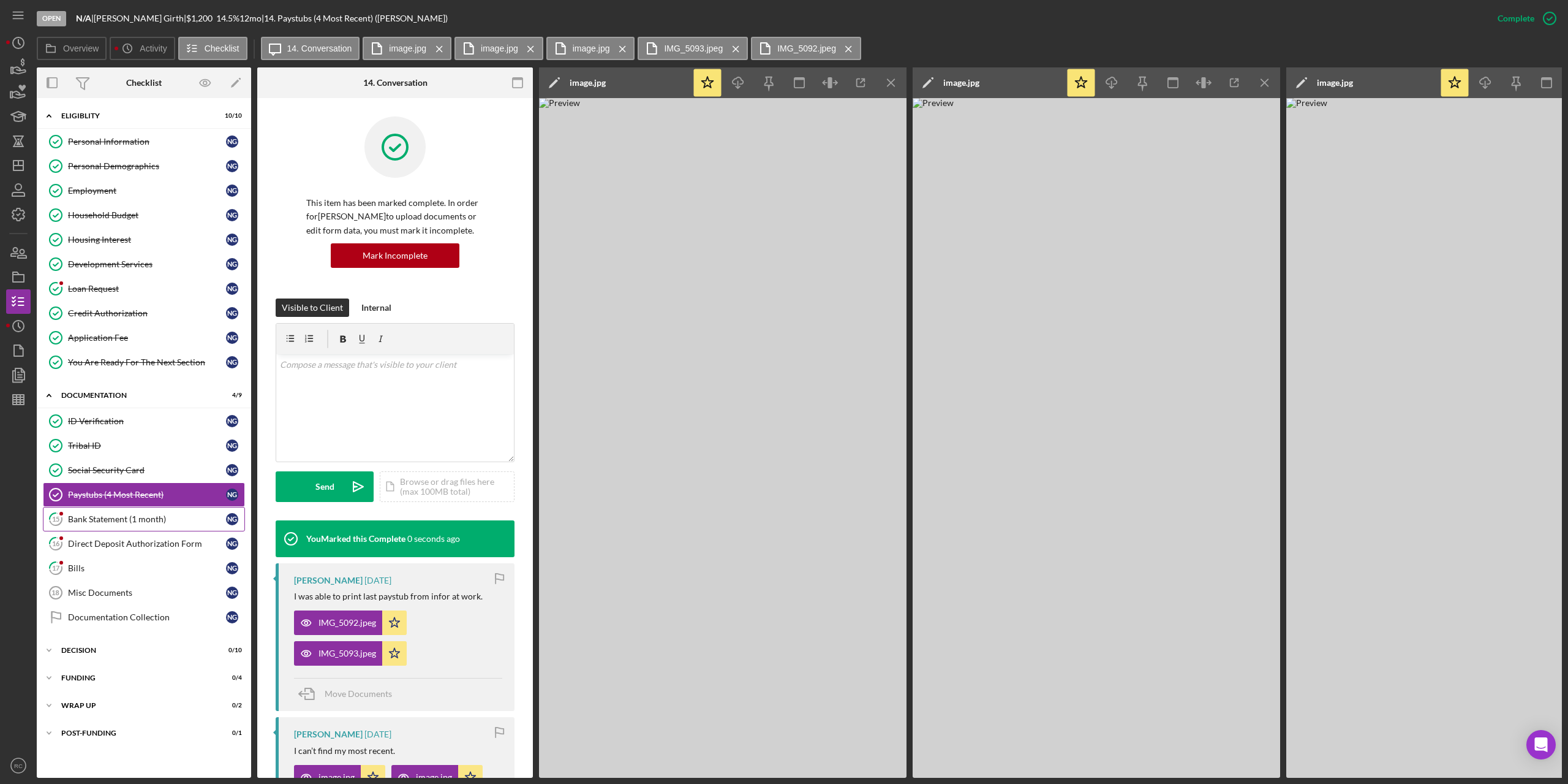
click at [148, 519] on div "Bank Statement (1 month)" at bounding box center [148, 519] width 158 height 10
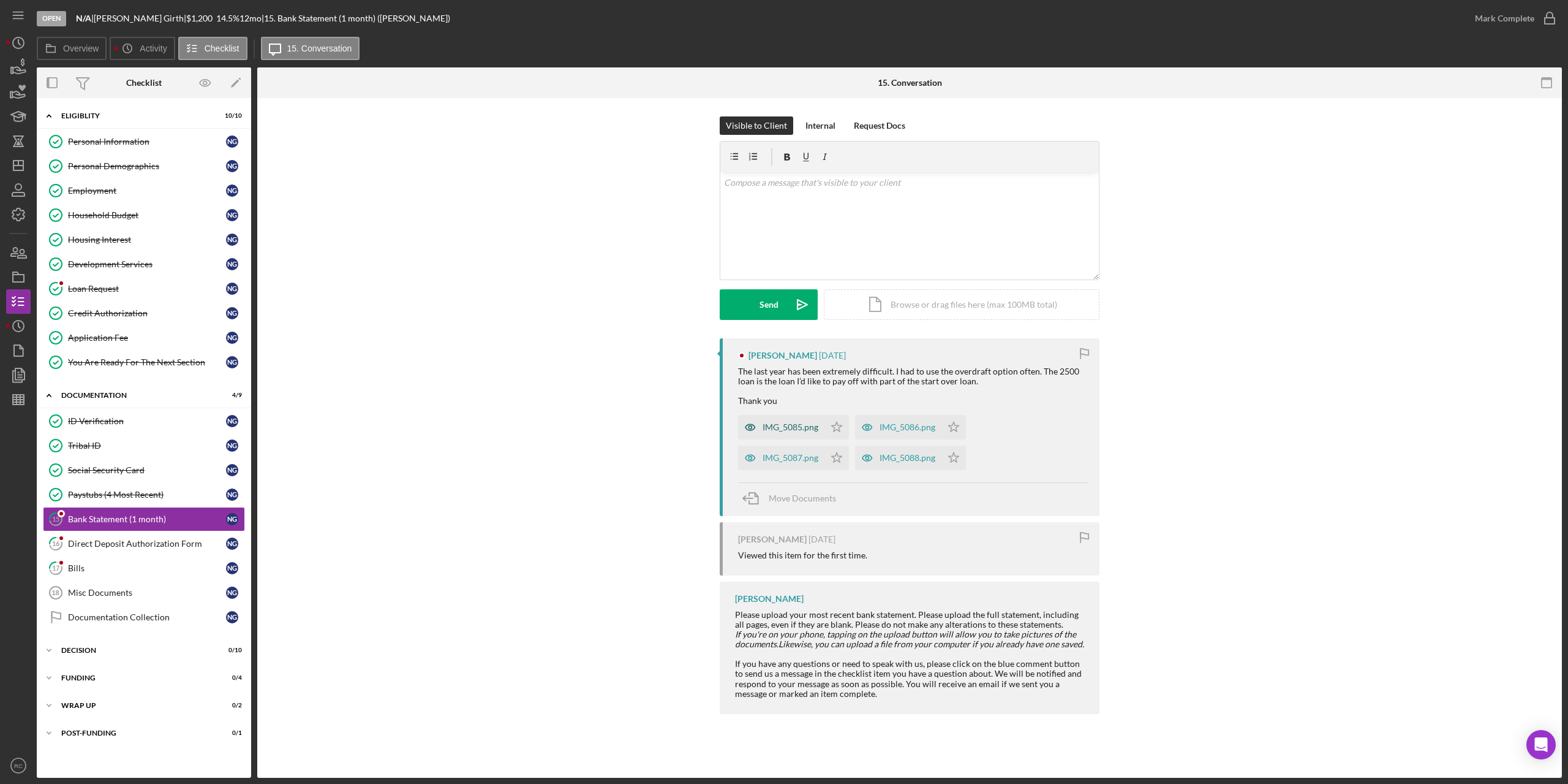
click at [798, 429] on div "IMG_5085.png" at bounding box center [790, 427] width 56 height 10
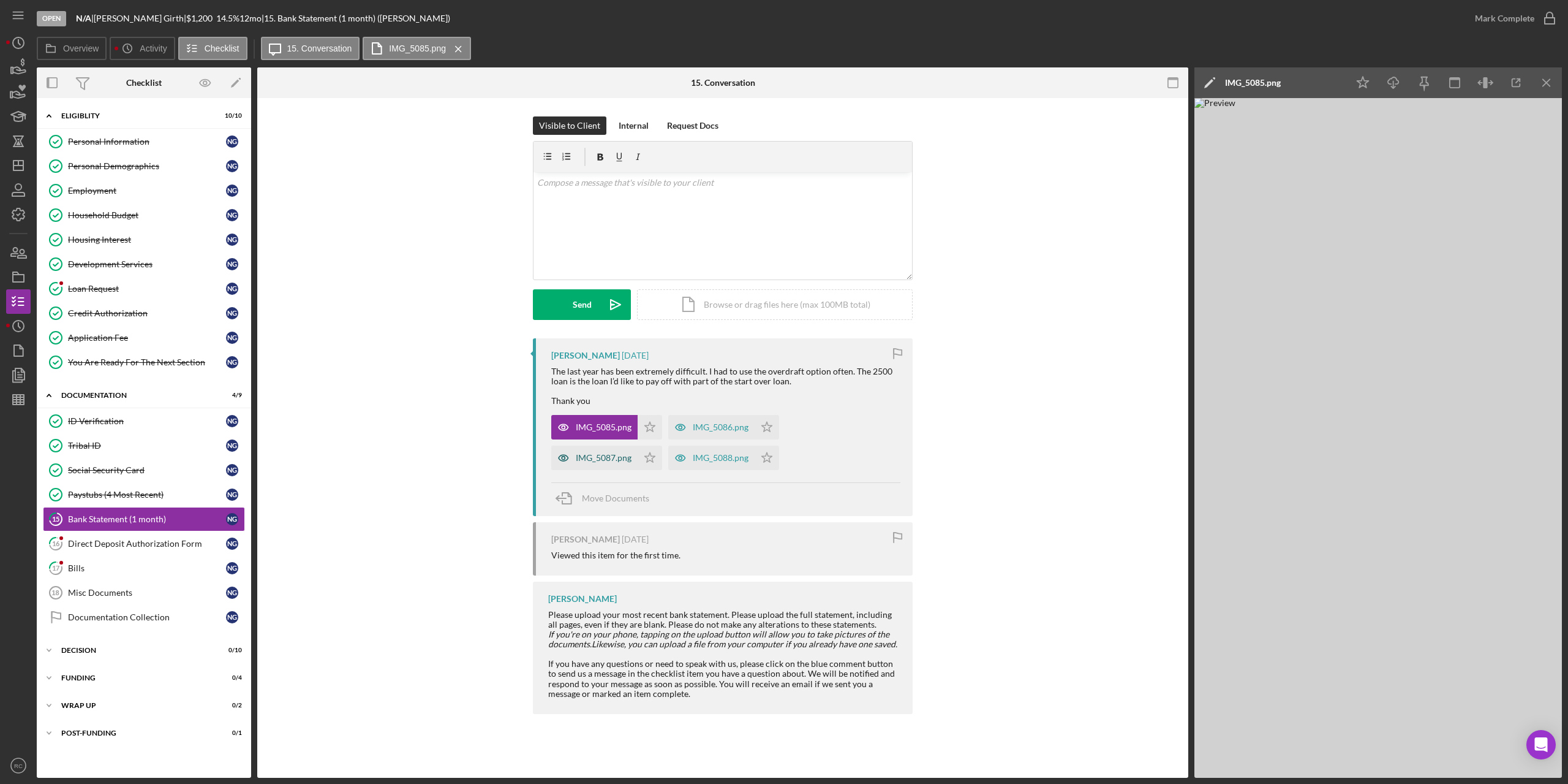
click at [615, 464] on div "IMG_5087.png" at bounding box center [594, 457] width 86 height 24
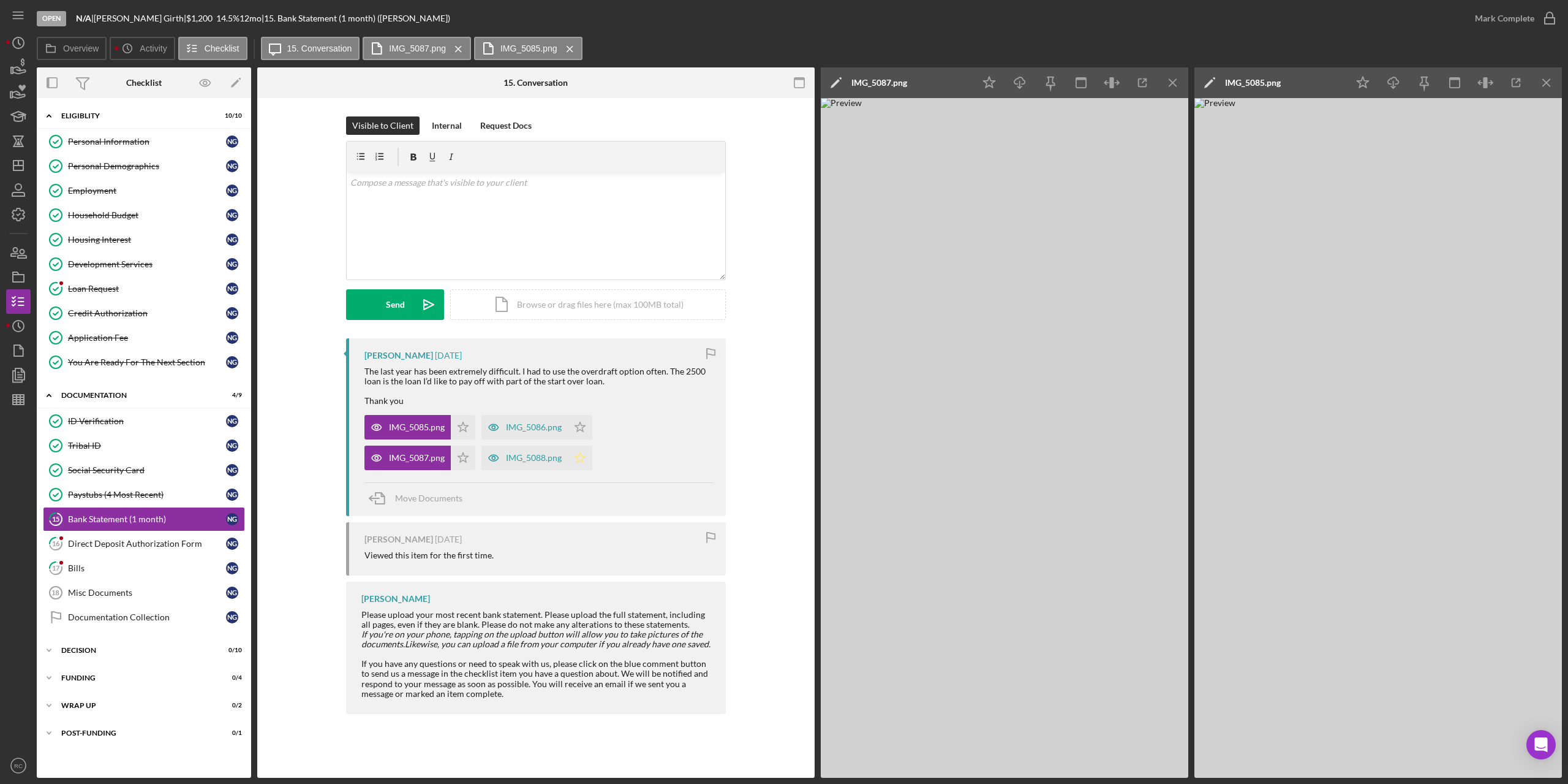
click at [577, 458] on icon "Icon/Star" at bounding box center [580, 457] width 24 height 24
click at [552, 424] on div "IMG_5086.png" at bounding box center [534, 427] width 56 height 10
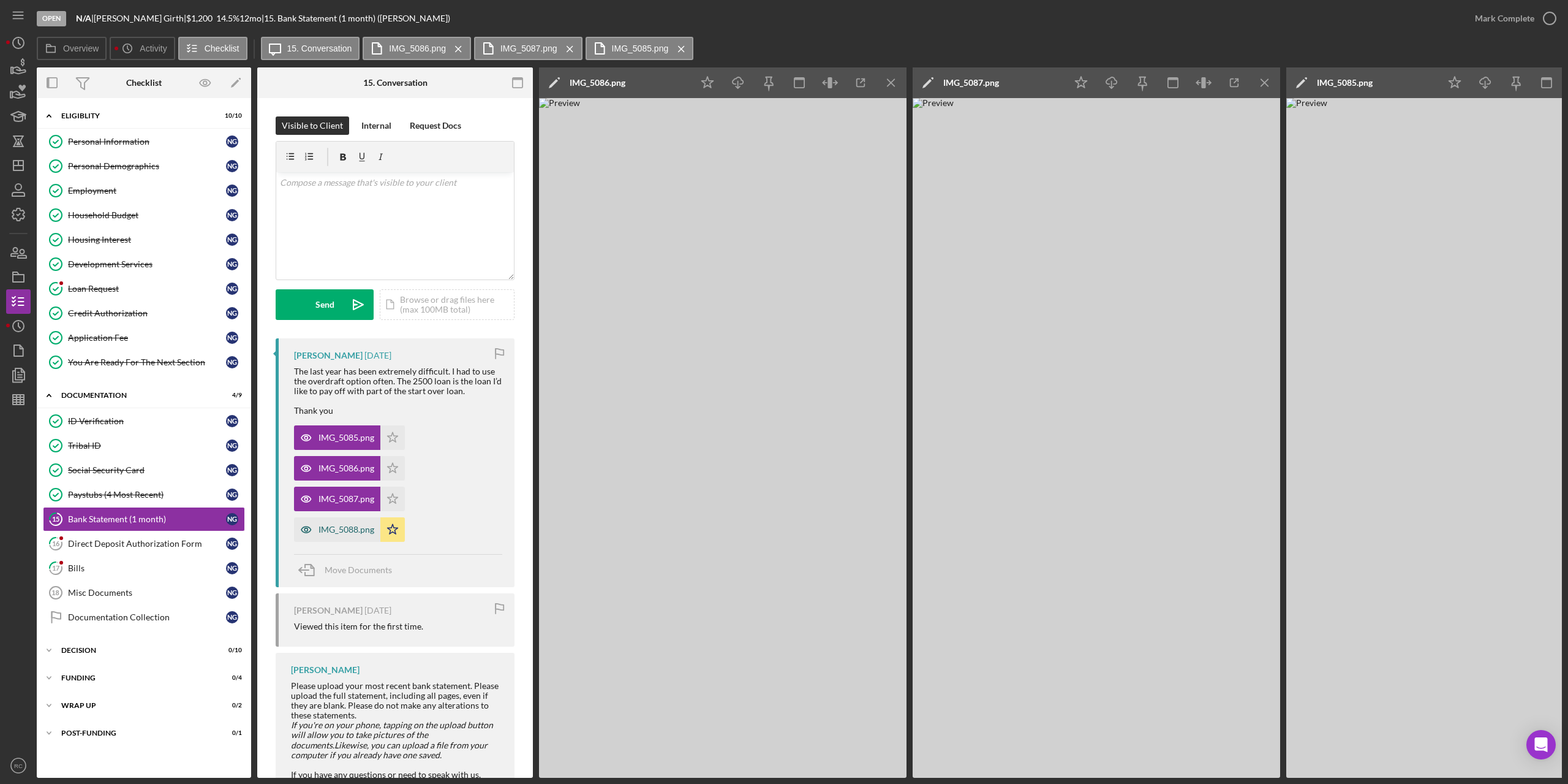
click at [334, 526] on div "IMG_5088.png" at bounding box center [346, 529] width 56 height 10
click at [1550, 19] on icon "button" at bounding box center [1549, 18] width 30 height 30
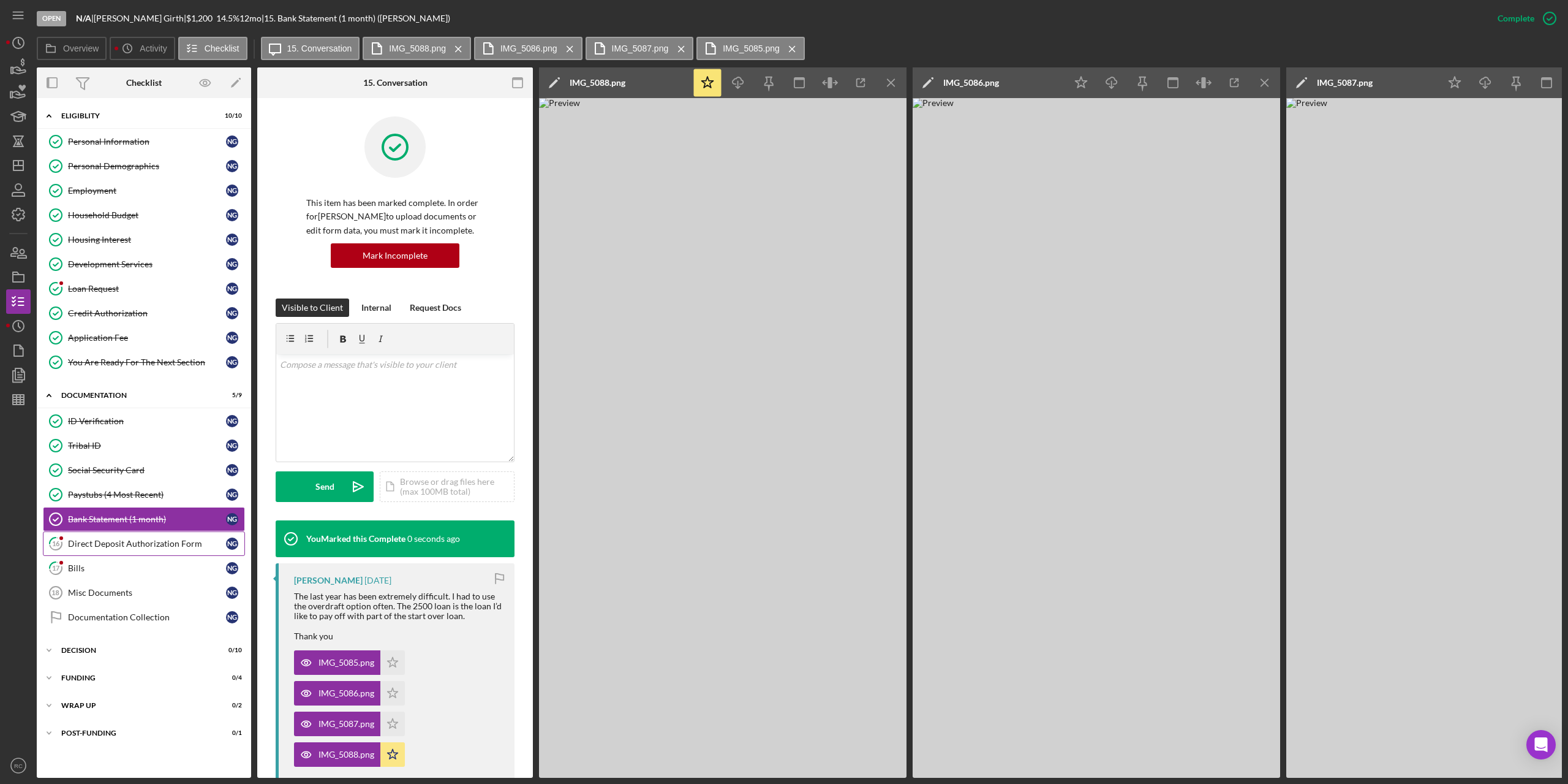
click at [176, 541] on div "Direct Deposit Authorization Form" at bounding box center [148, 544] width 158 height 10
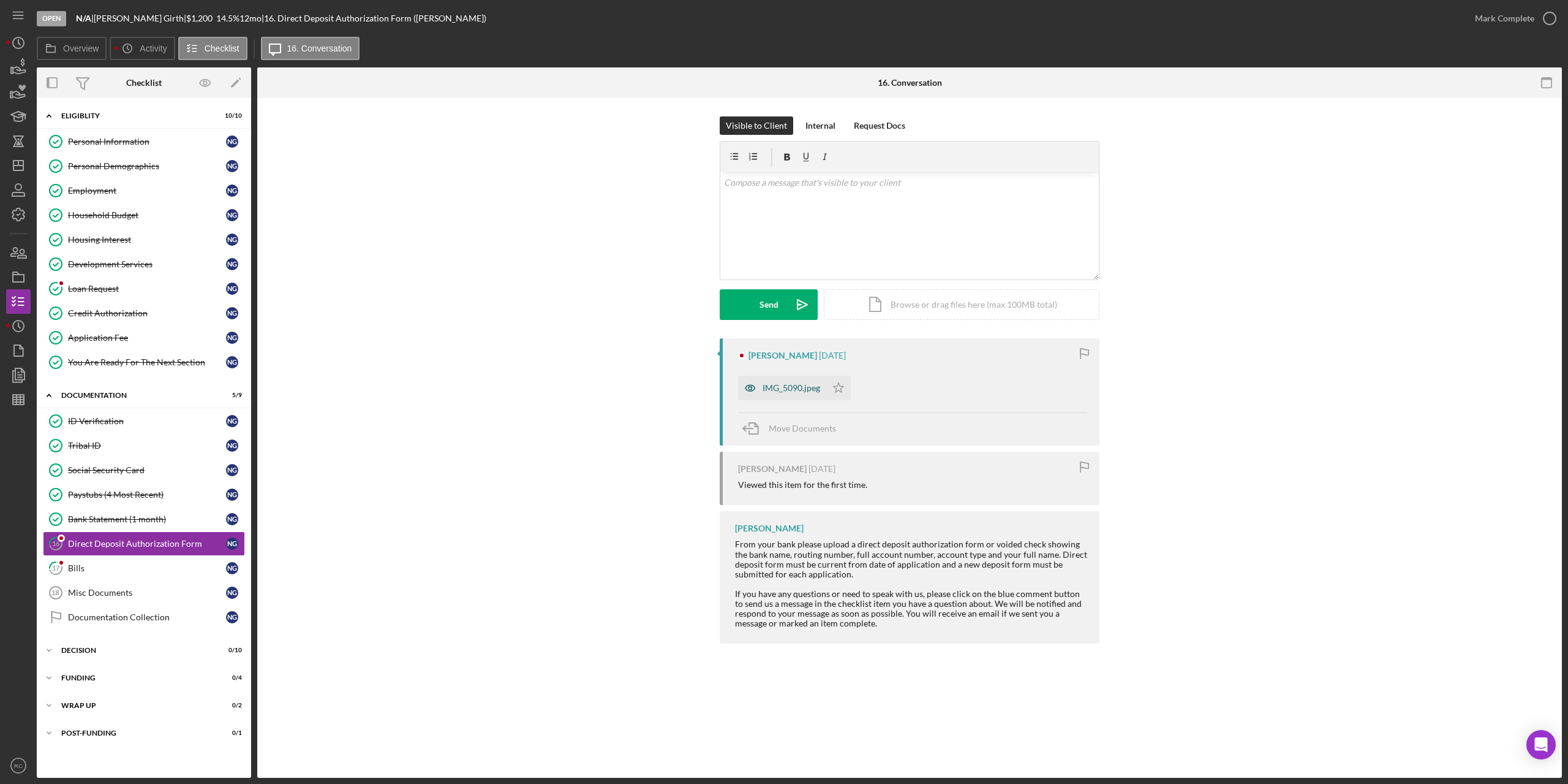
click at [797, 398] on div "IMG_5090.jpeg" at bounding box center [782, 387] width 88 height 24
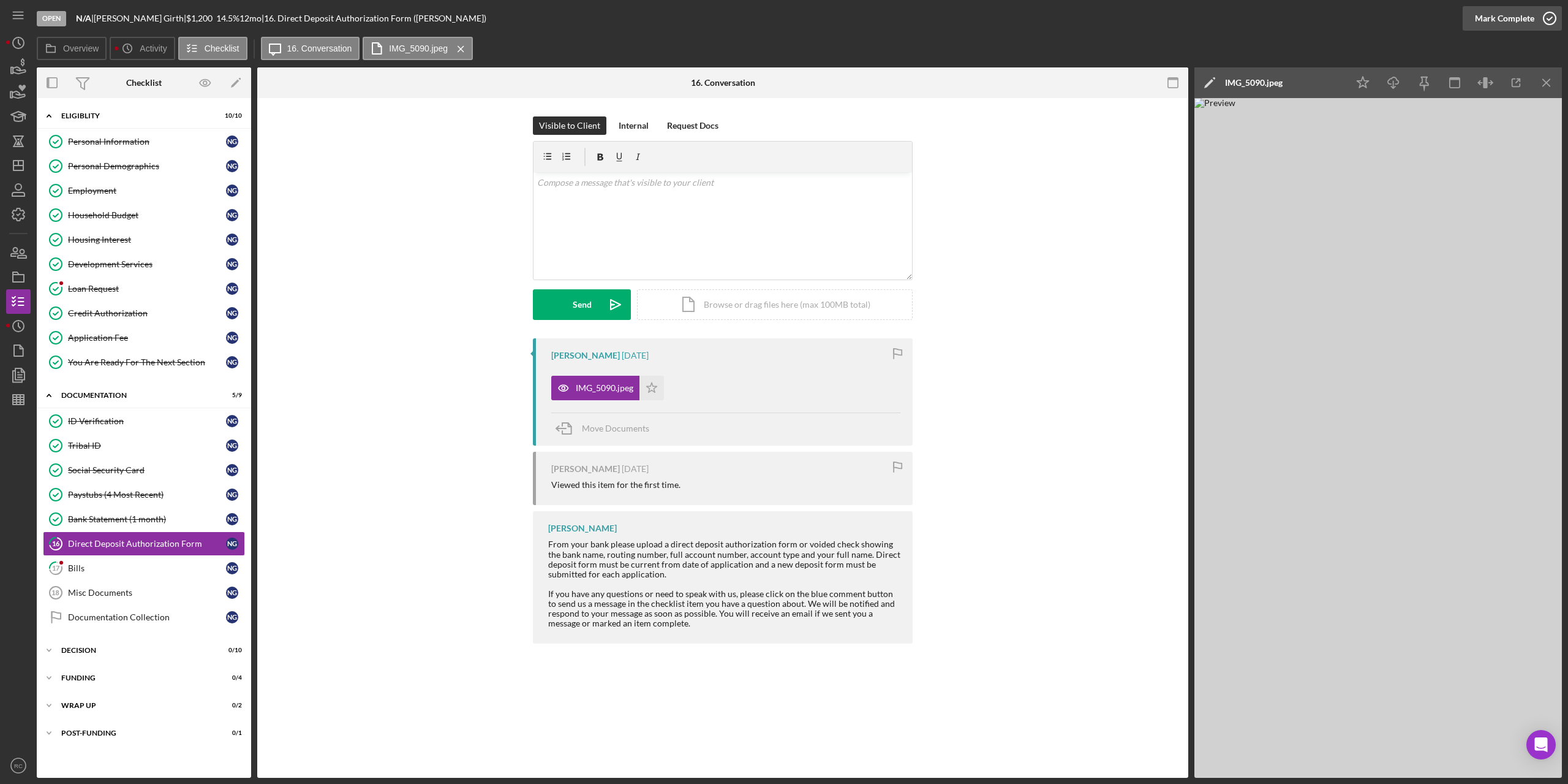
click at [1547, 20] on icon "button" at bounding box center [1549, 18] width 30 height 30
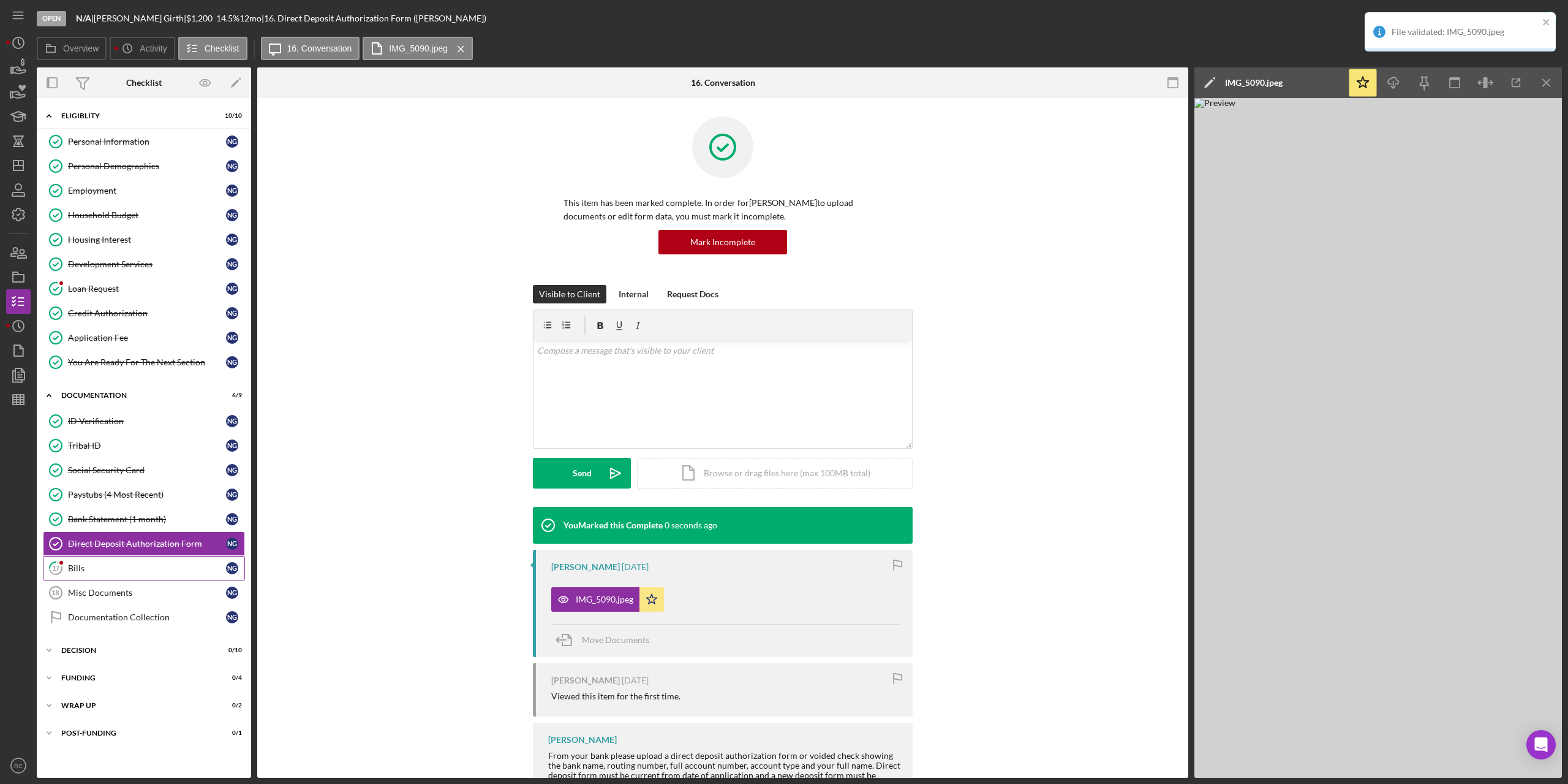
click at [88, 568] on div "Bills" at bounding box center [148, 568] width 158 height 10
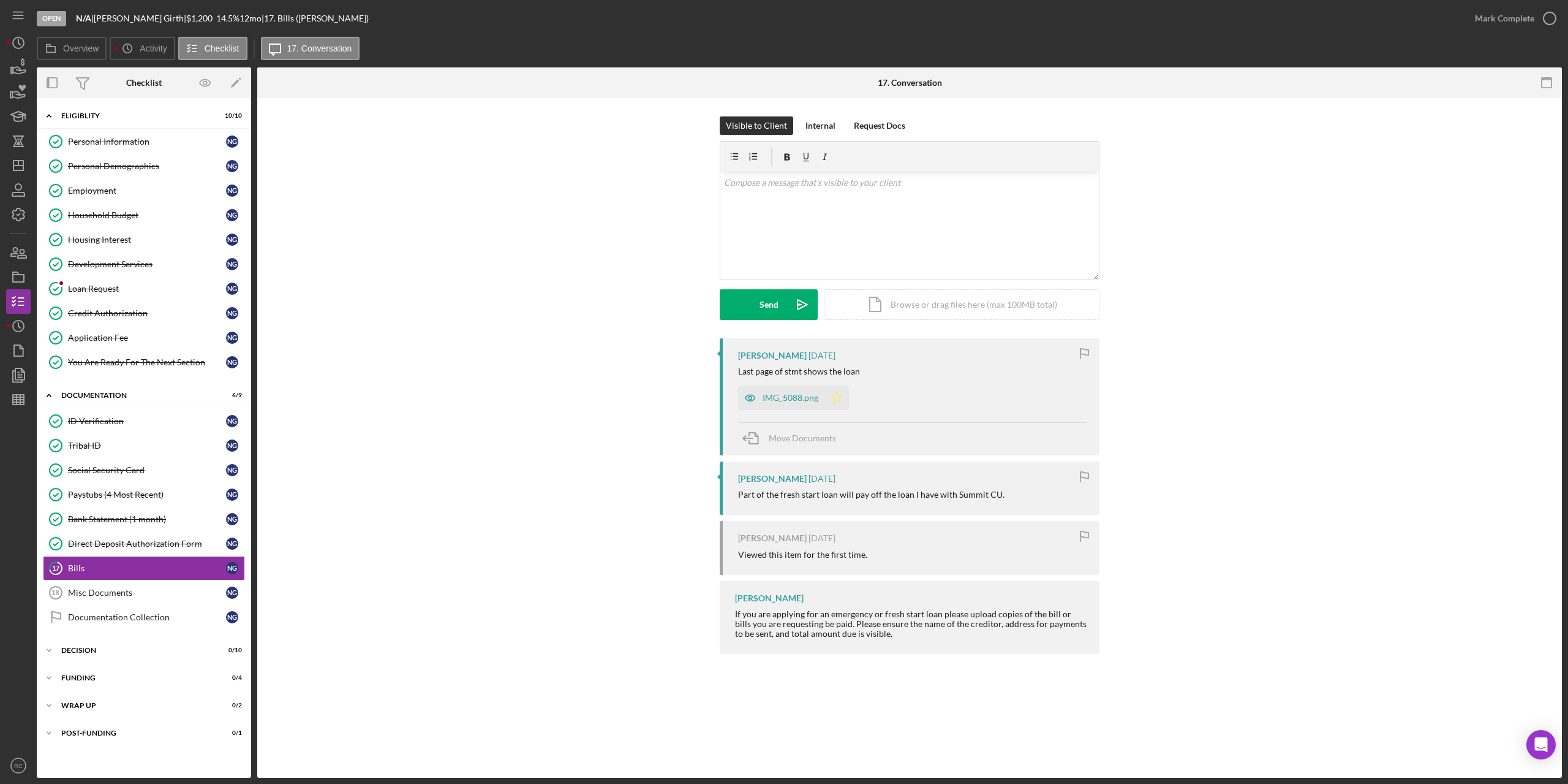
click at [840, 396] on polygon "button" at bounding box center [837, 397] width 11 height 10
click at [1553, 17] on icon "button" at bounding box center [1549, 18] width 30 height 30
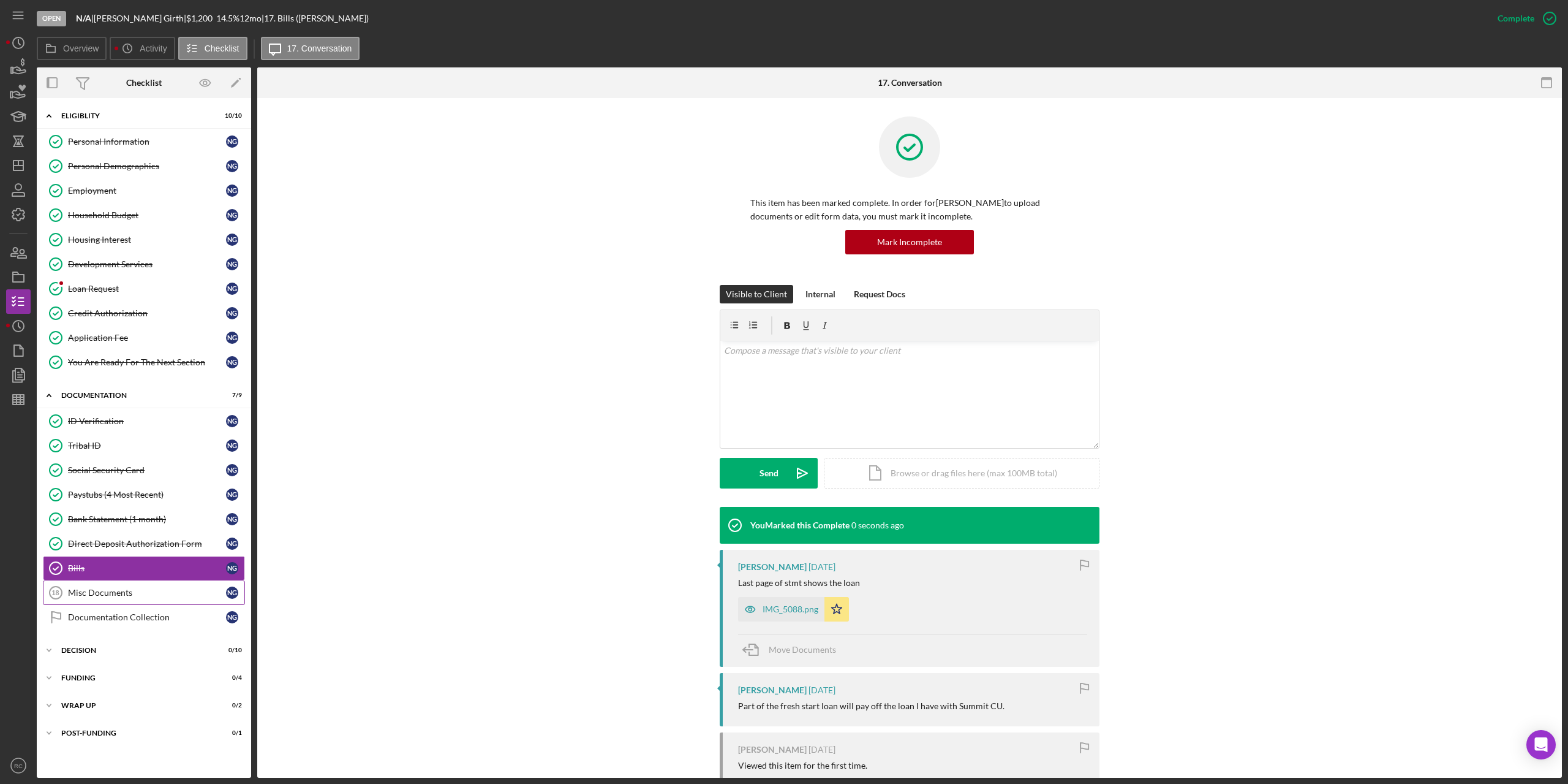
click at [116, 586] on link "Misc Documents 18 Misc Documents N G" at bounding box center [144, 591] width 202 height 24
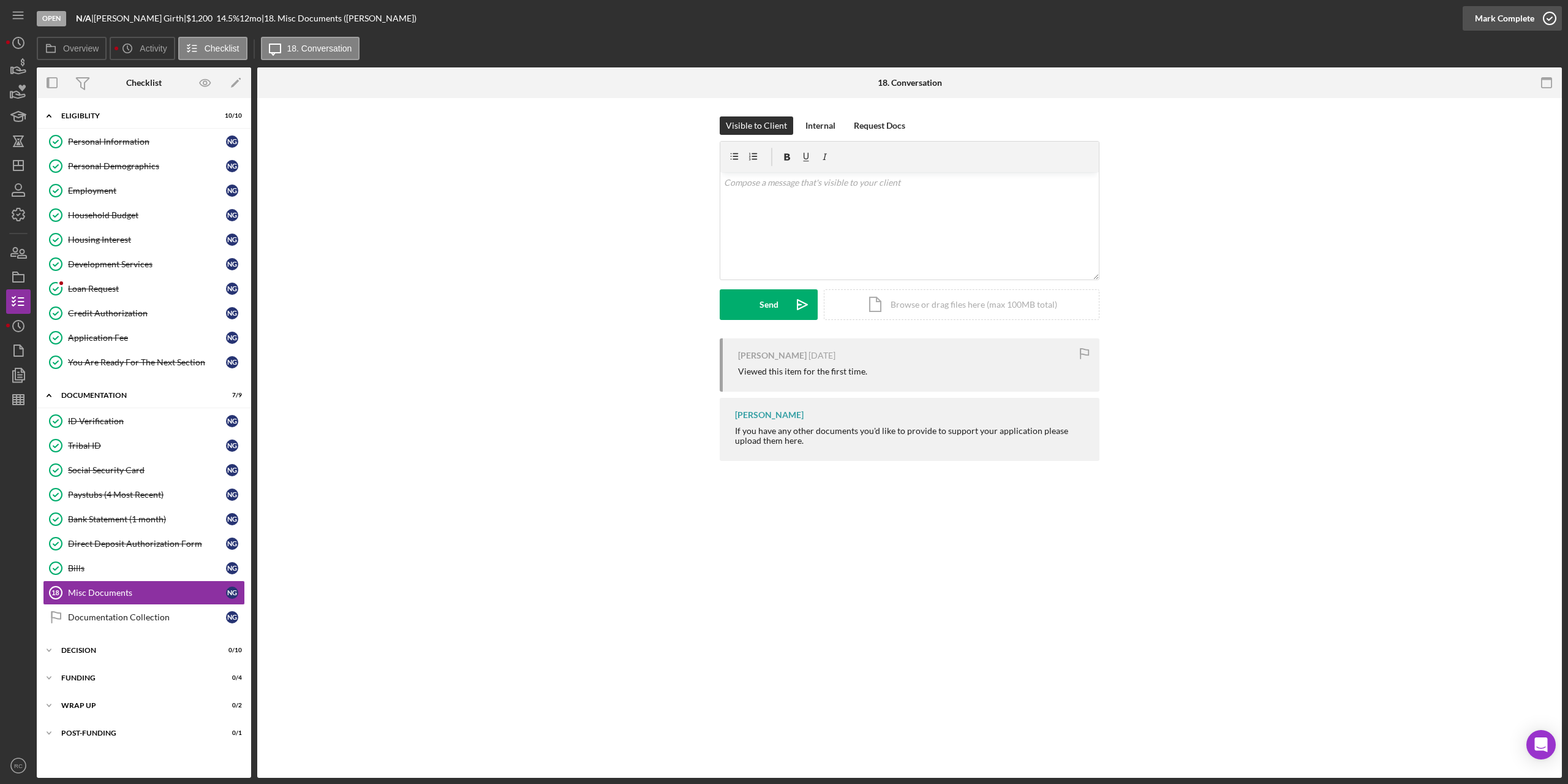
click at [1546, 15] on icon "button" at bounding box center [1549, 18] width 30 height 30
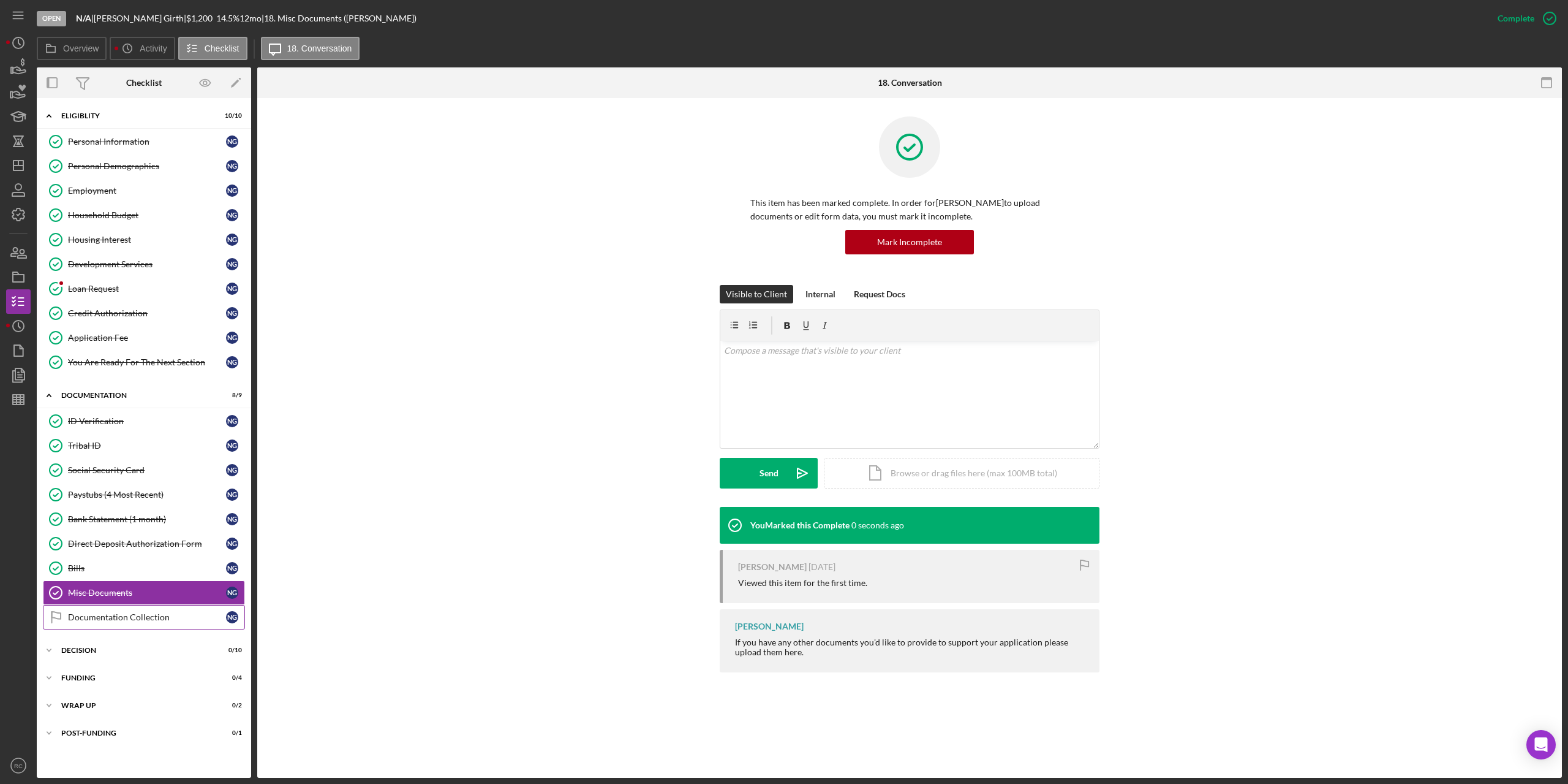
click at [132, 620] on div "Documentation Collection" at bounding box center [148, 617] width 158 height 10
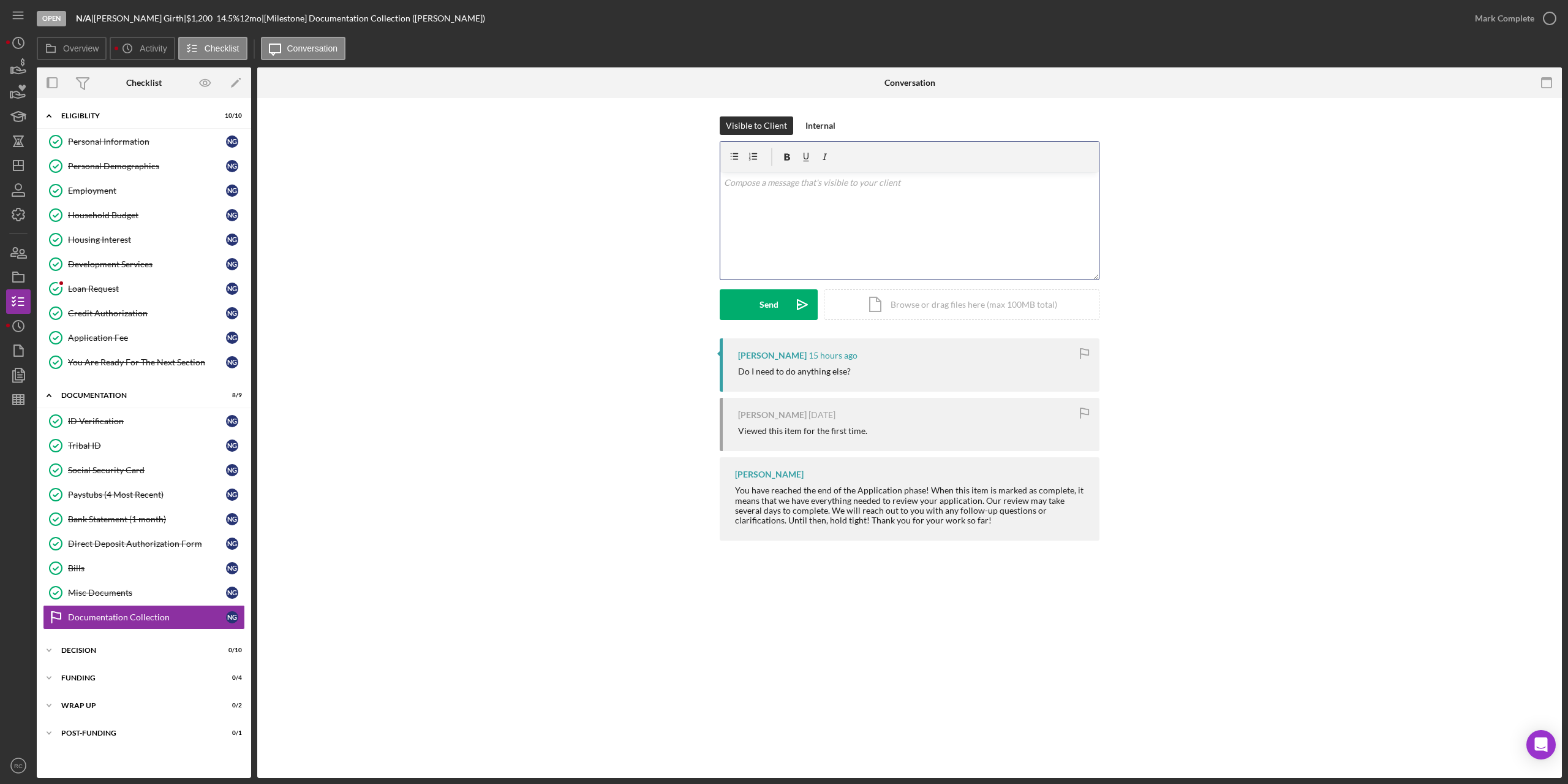
click at [838, 206] on div "v Color teal Color pink Remove color Add row above Add row below Add column bef…" at bounding box center [909, 226] width 378 height 108
click at [757, 305] on button "Send Icon/icon-invite-send" at bounding box center [768, 304] width 98 height 30
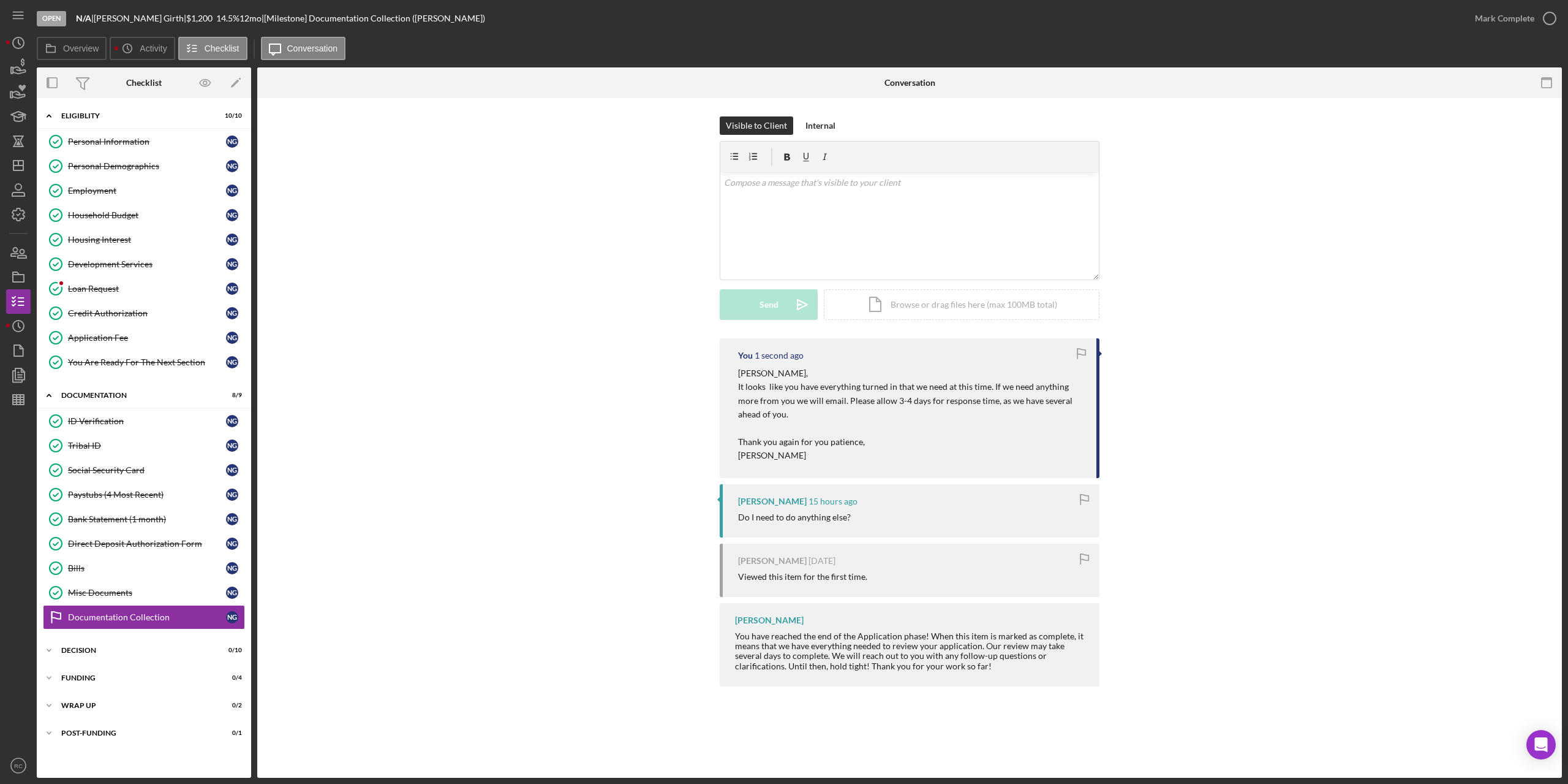
scroll to position [0, 0]
